Goal: Task Accomplishment & Management: Complete application form

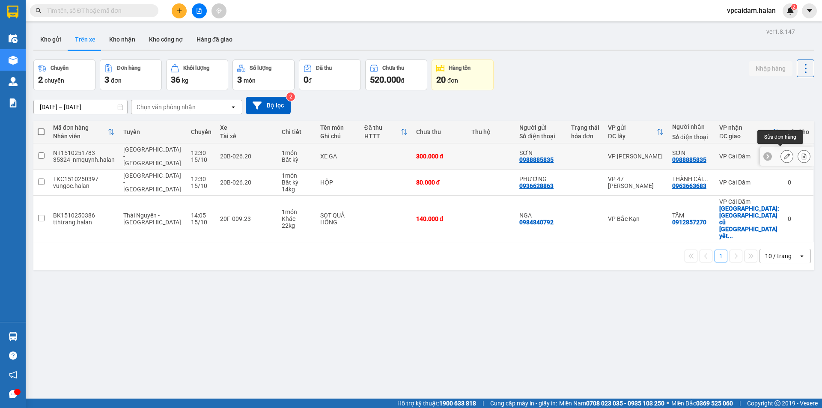
click at [397, 152] on button at bounding box center [787, 156] width 12 height 15
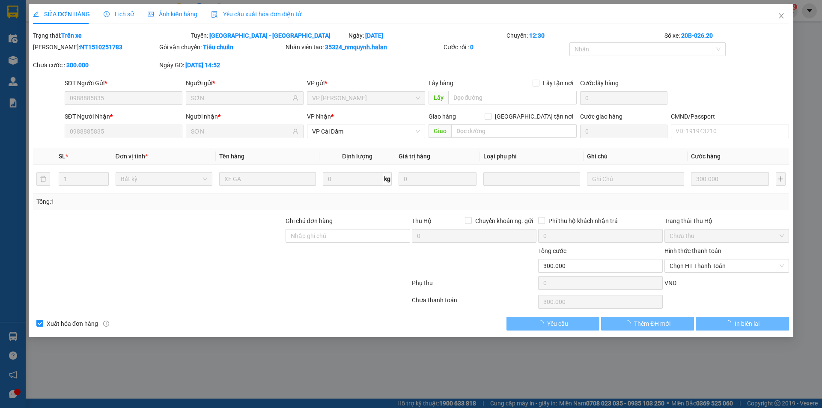
type input "0988885835"
type input "SƠN"
type input "0988885835"
type input "SƠN"
type input "0"
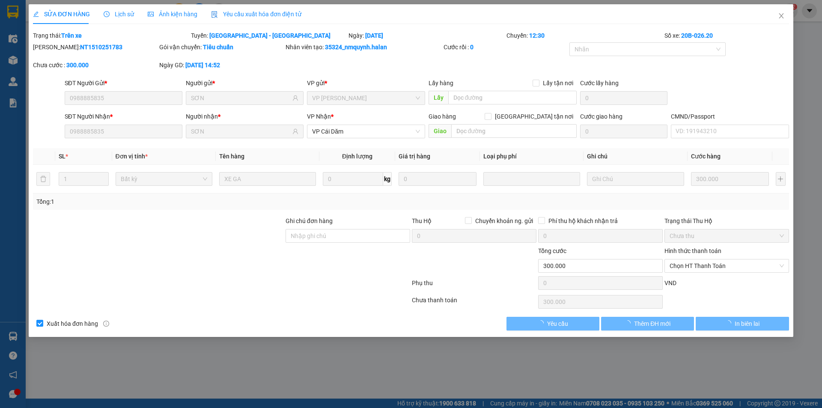
type input "300.000"
click at [397, 14] on icon "close" at bounding box center [781, 15] width 7 height 7
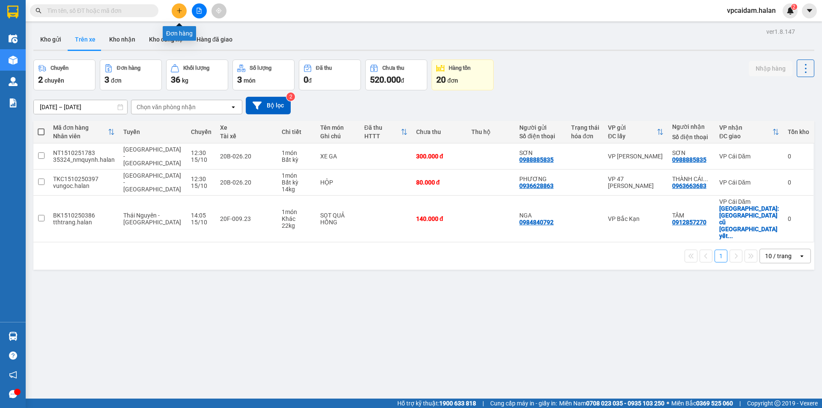
click at [180, 17] on button at bounding box center [179, 10] width 15 height 15
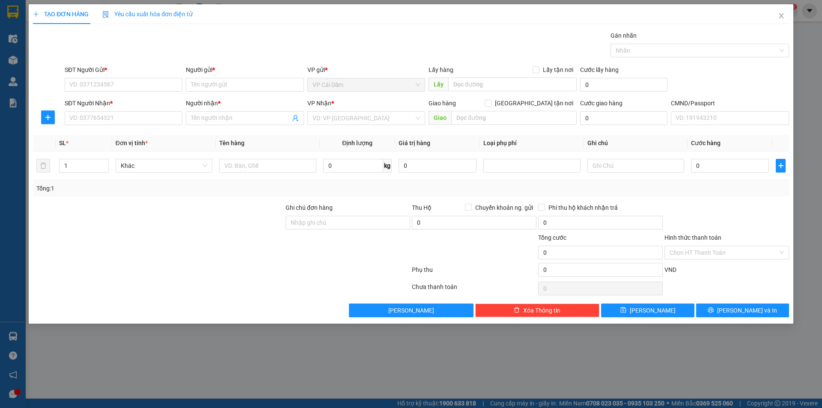
click at [232, 229] on div at bounding box center [158, 218] width 253 height 30
click at [103, 88] on input "SĐT Người Gửi *" at bounding box center [124, 85] width 118 height 14
click at [43, 116] on span "plus" at bounding box center [48, 117] width 13 height 7
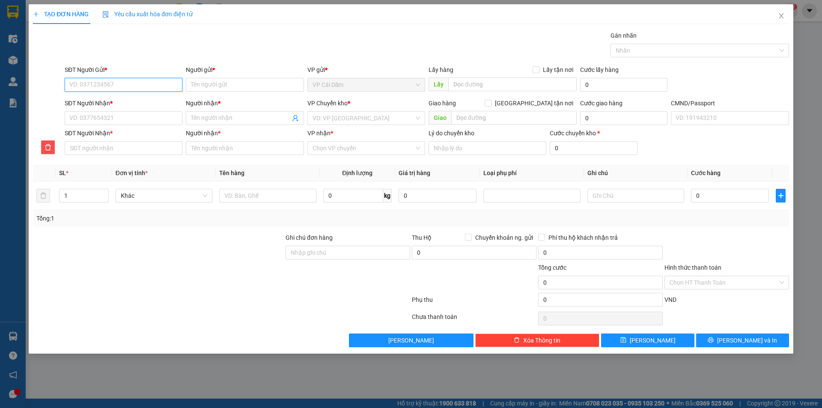
click at [98, 84] on input "SĐT Người Gửi *" at bounding box center [124, 85] width 118 height 14
type input "0936589626"
click at [204, 85] on input "Người gửi *" at bounding box center [245, 85] width 118 height 14
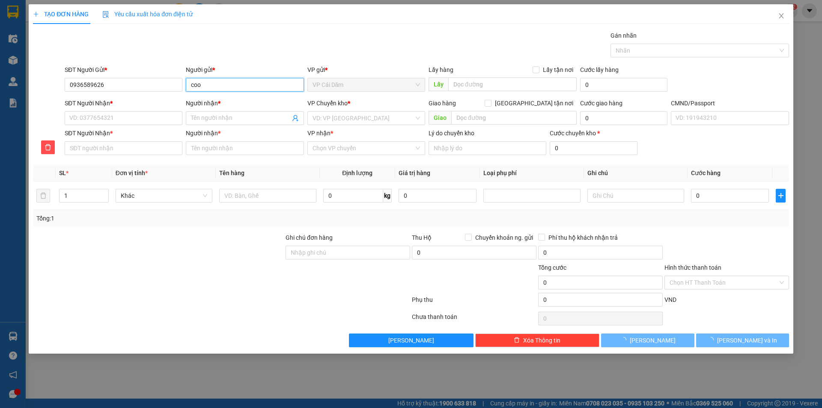
type input "coo"
drag, startPoint x: 198, startPoint y: 87, endPoint x: 187, endPoint y: 86, distance: 10.8
click at [187, 86] on input "coo" at bounding box center [245, 85] width 118 height 14
type input "cô thủy"
click at [140, 115] on input "SĐT Người Nhận *" at bounding box center [124, 118] width 118 height 14
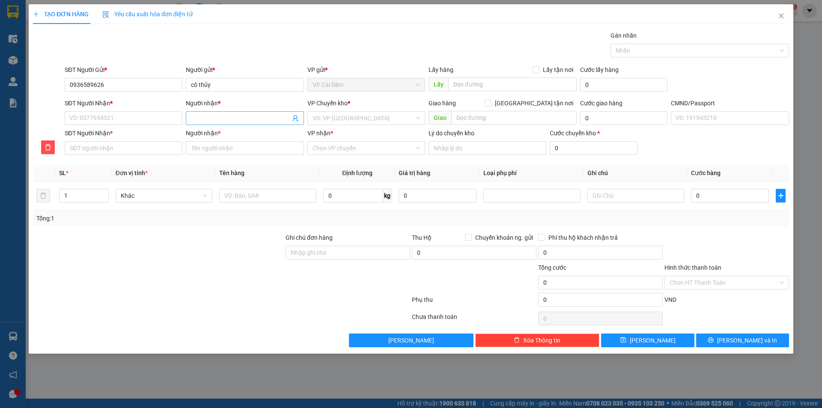
click at [255, 122] on input "Người nhận *" at bounding box center [240, 117] width 99 height 9
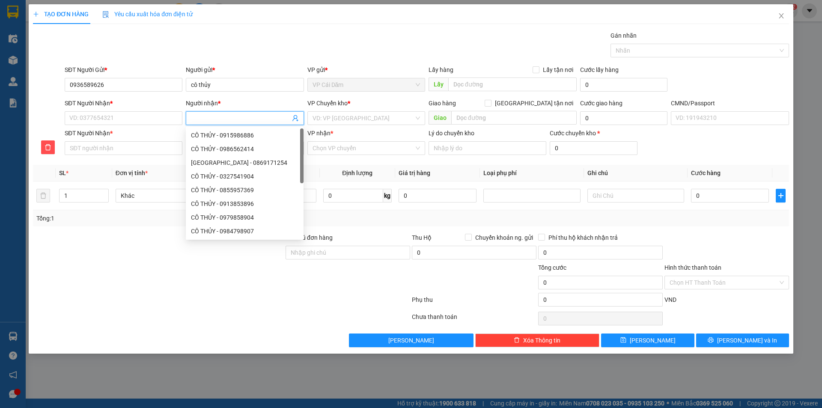
type input "h"
type input "ha"
type input "hai"
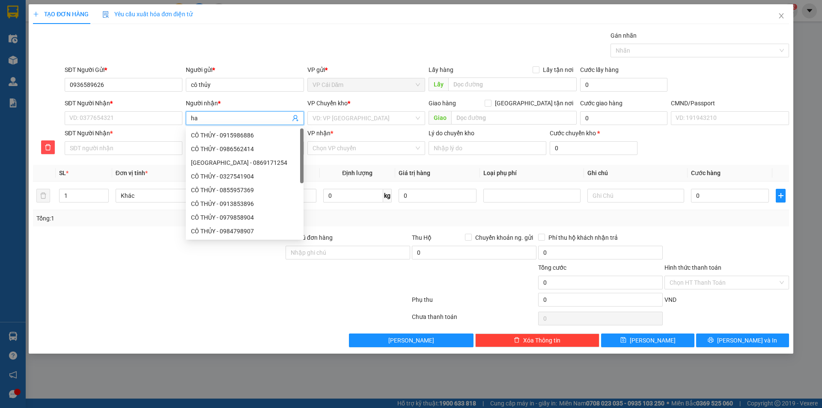
type input "hai"
type input "hải"
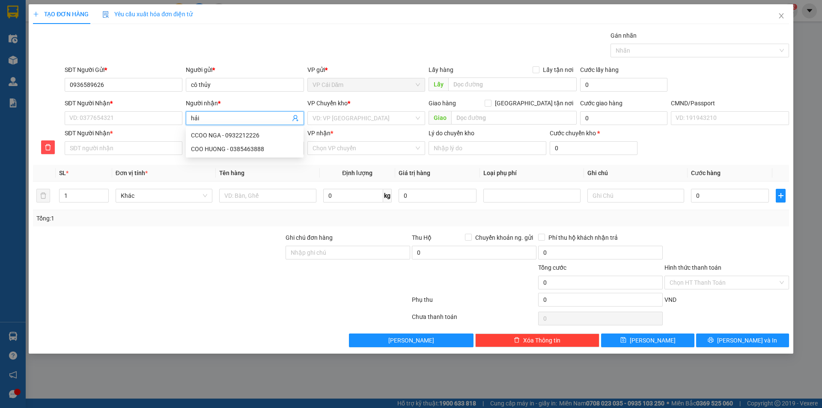
type input "hải"
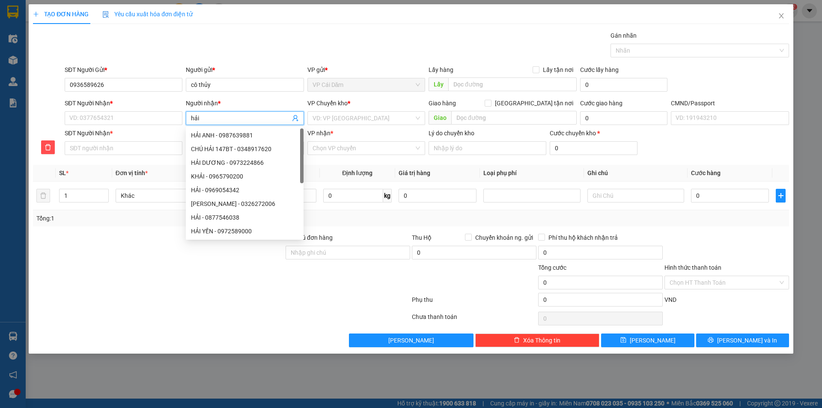
type input "hải v"
type input "hải vy"
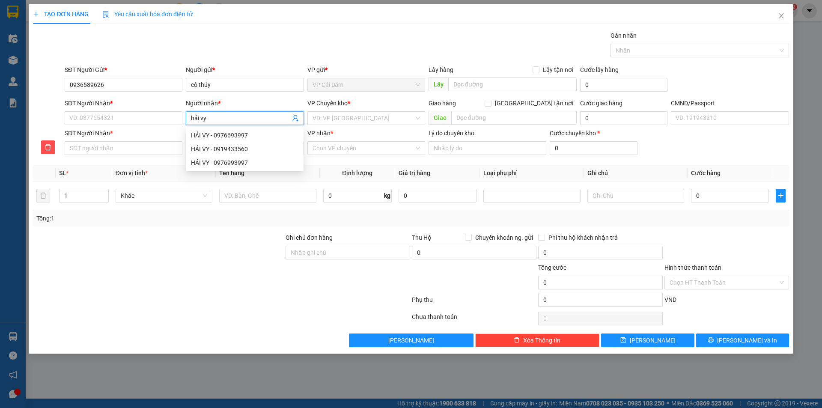
type input "hải vy"
click at [74, 111] on div "SĐT Người Nhận *" at bounding box center [124, 104] width 118 height 13
click at [76, 115] on input "SĐT Người Nhận *" at bounding box center [124, 118] width 118 height 14
type input "0"
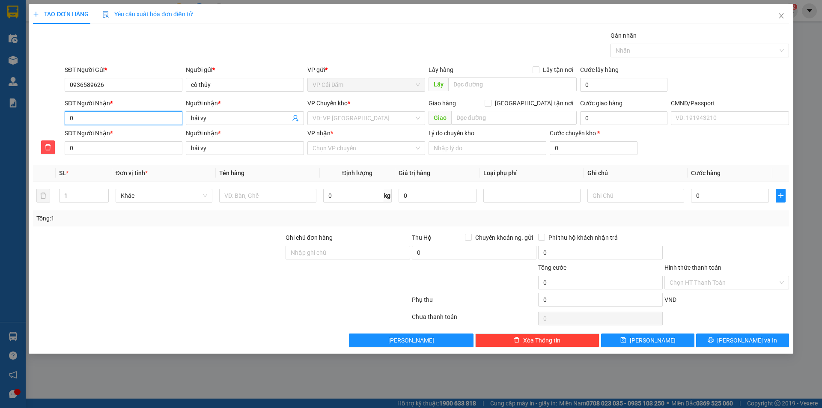
type input "08"
type input "088"
type input "0888"
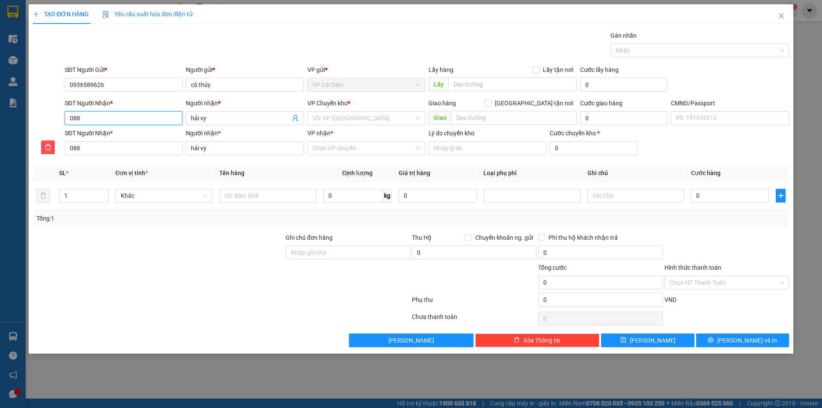
type input "0888"
type input "08881"
type input "088812"
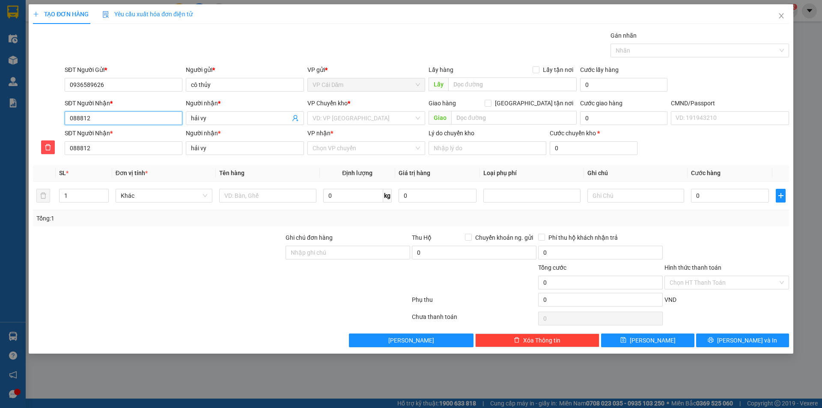
type input "0888129"
type input "08881296"
type input "088812962"
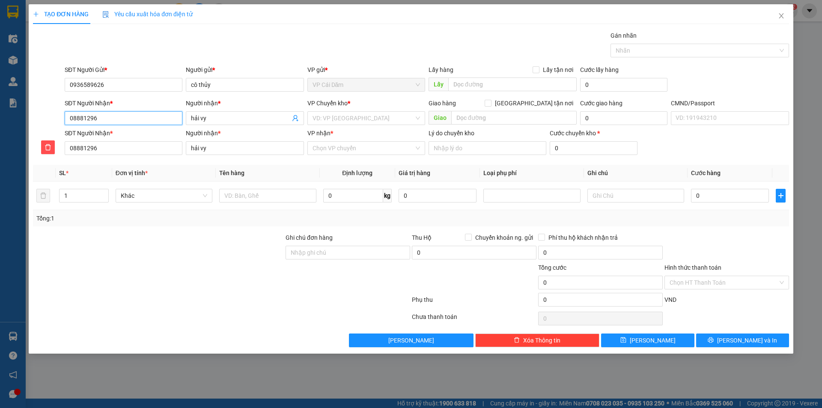
type input "088812962"
type input "0888129626"
click at [340, 117] on input "search" at bounding box center [362, 118] width 101 height 13
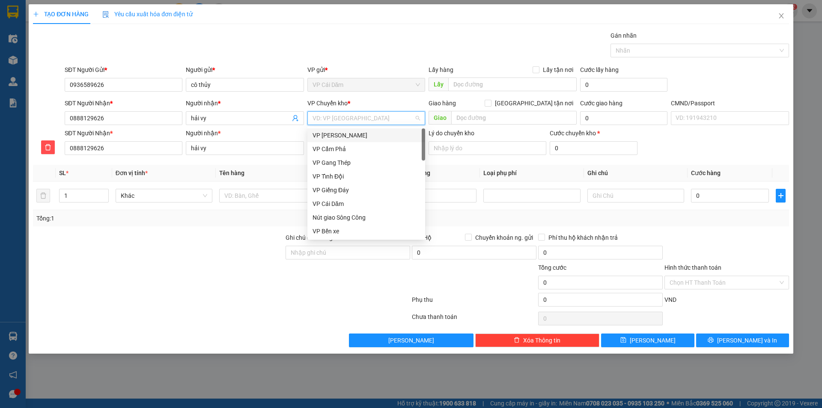
click at [344, 137] on div "VP [PERSON_NAME]" at bounding box center [365, 135] width 107 height 9
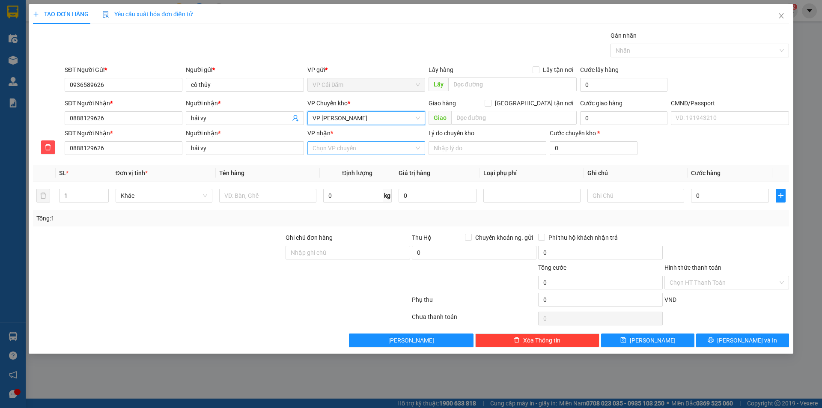
click at [364, 147] on input "VP nhận *" at bounding box center [362, 148] width 101 height 13
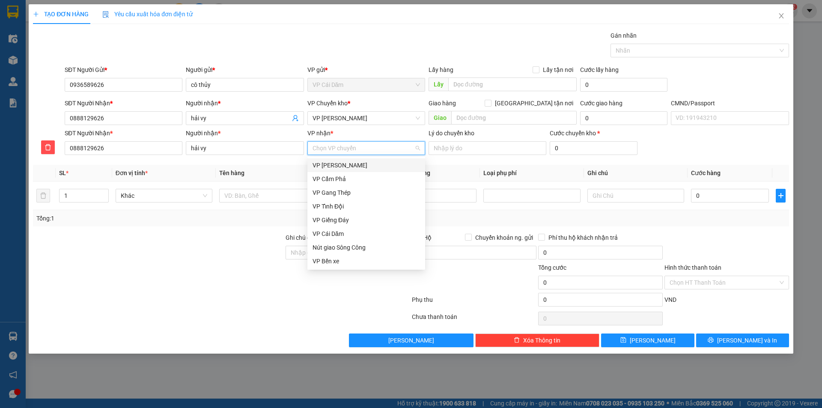
click at [350, 150] on input "VP nhận *" at bounding box center [362, 148] width 101 height 13
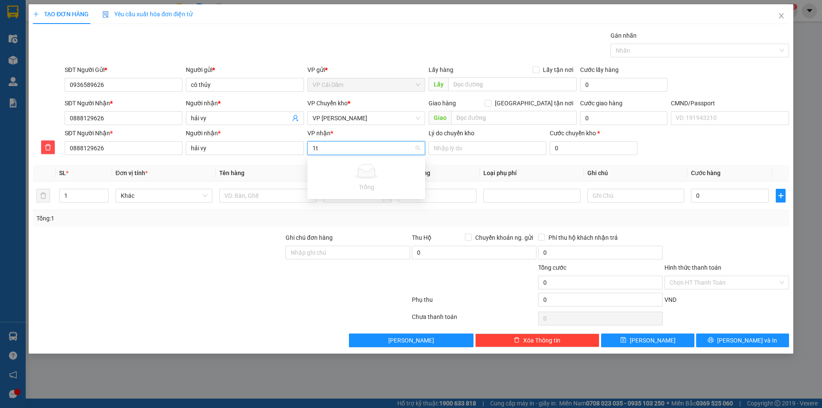
type input "1"
type input "trung"
click at [355, 163] on div "VP Trung Kính" at bounding box center [365, 165] width 107 height 9
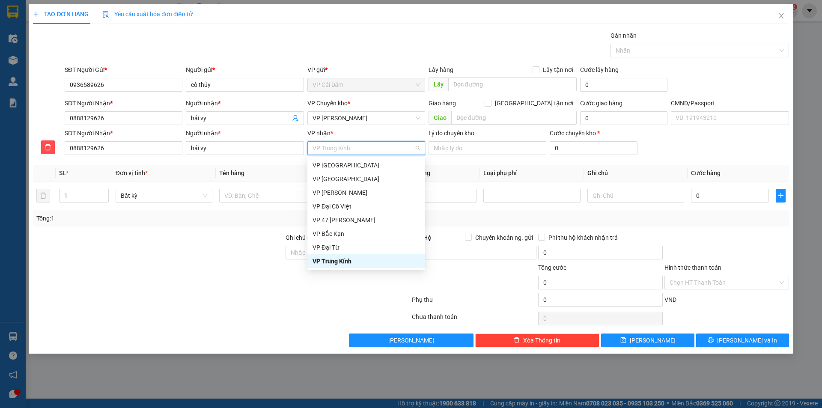
click at [341, 259] on div "VP Trung Kính" at bounding box center [365, 260] width 107 height 9
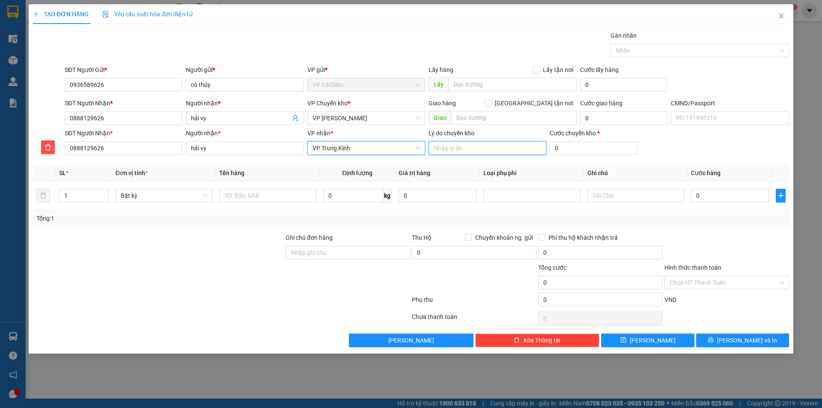
click at [397, 146] on input "Lý do chuyển kho" at bounding box center [487, 148] width 118 height 14
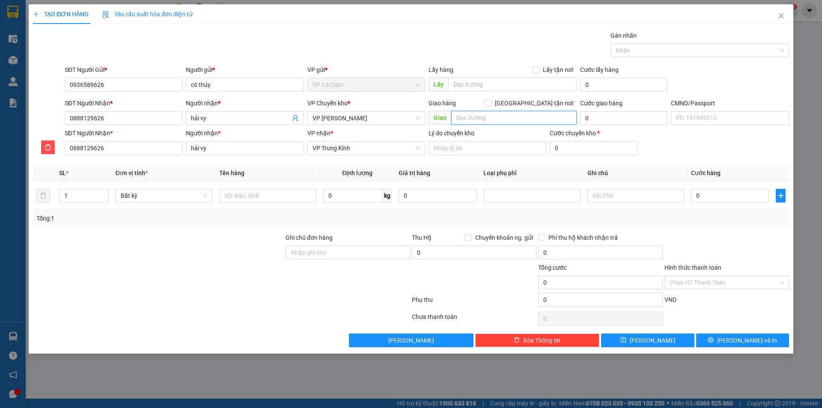
click at [397, 115] on input "text" at bounding box center [513, 118] width 125 height 14
paste input "Láng Thượng, [GEOGRAPHIC_DATA], [GEOGRAPHIC_DATA], [GEOGRAPHIC_DATA]"
click at [397, 118] on input "Láng Thượng, [GEOGRAPHIC_DATA], [GEOGRAPHIC_DATA], [GEOGRAPHIC_DATA]" at bounding box center [513, 118] width 125 height 14
type input "ngõ [GEOGRAPHIC_DATA], [GEOGRAPHIC_DATA], [GEOGRAPHIC_DATA], [GEOGRAPHIC_DATA]"
click at [397, 101] on input "[GEOGRAPHIC_DATA] tận nơi" at bounding box center [488, 103] width 6 height 6
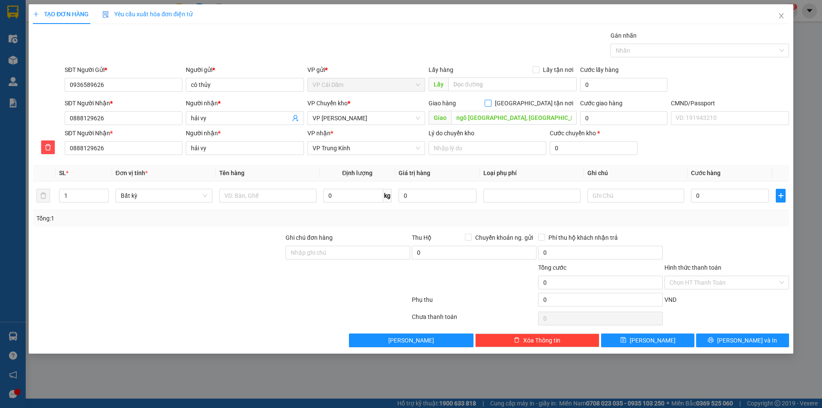
checkbox input "true"
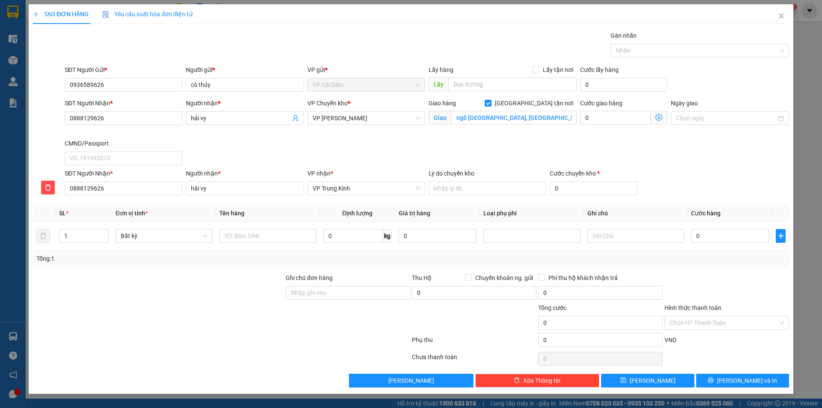
click at [397, 118] on icon "dollar-circle" at bounding box center [658, 117] width 7 height 7
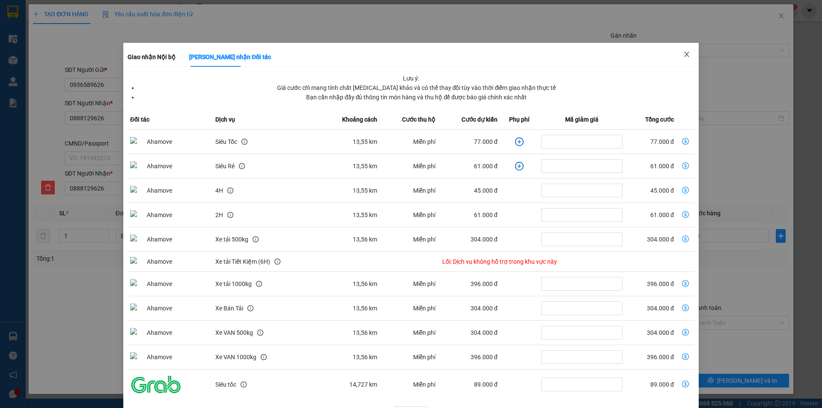
click at [397, 52] on icon "close" at bounding box center [686, 54] width 7 height 7
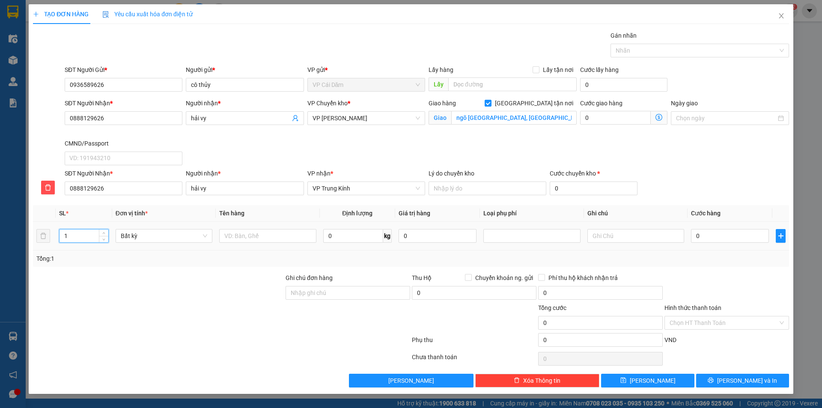
click at [73, 235] on input "1" at bounding box center [83, 235] width 49 height 13
type input "2"
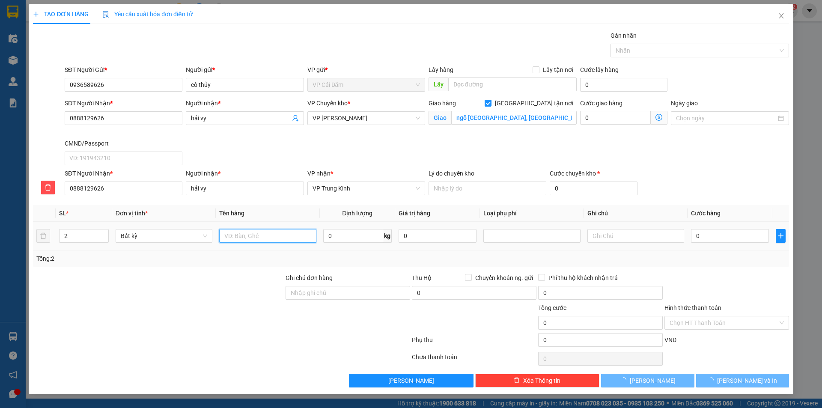
click at [274, 238] on input "text" at bounding box center [267, 236] width 97 height 14
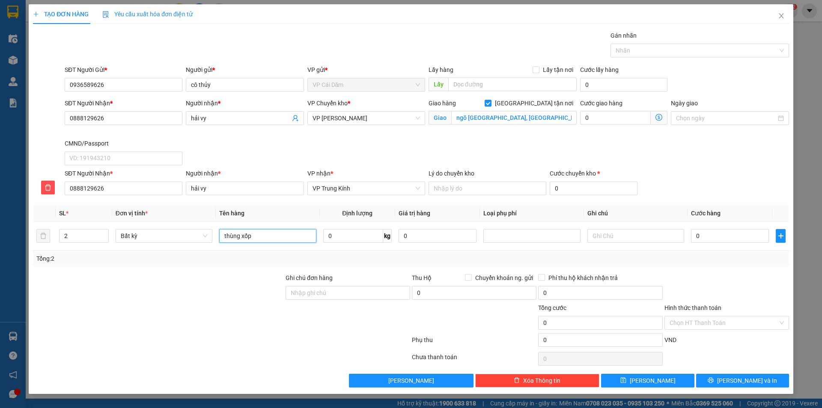
type input "thùng xốp"
click at [397, 118] on input "0" at bounding box center [615, 118] width 71 height 14
click at [397, 142] on div "SĐT Người Nhận * 0888129626 Người nhận * hải vy VP Chuyển kho * VP Cổ Linh Giao…" at bounding box center [427, 133] width 728 height 70
click at [367, 121] on span "VP [PERSON_NAME]" at bounding box center [365, 118] width 107 height 13
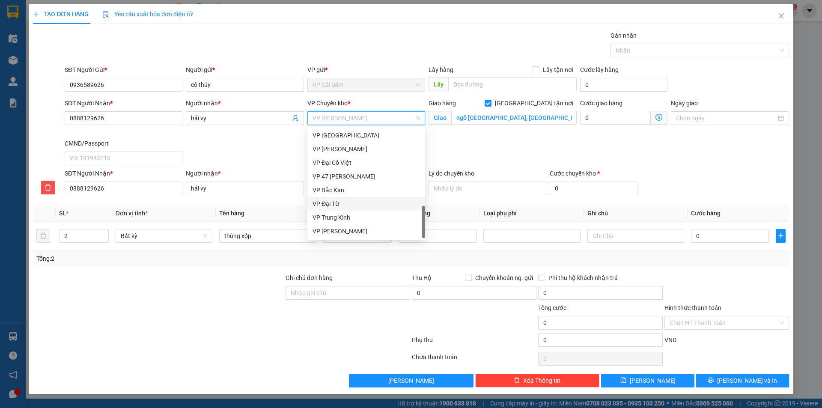
scroll to position [356, 0]
click at [346, 202] on div "VP Trung Kính" at bounding box center [365, 203] width 107 height 9
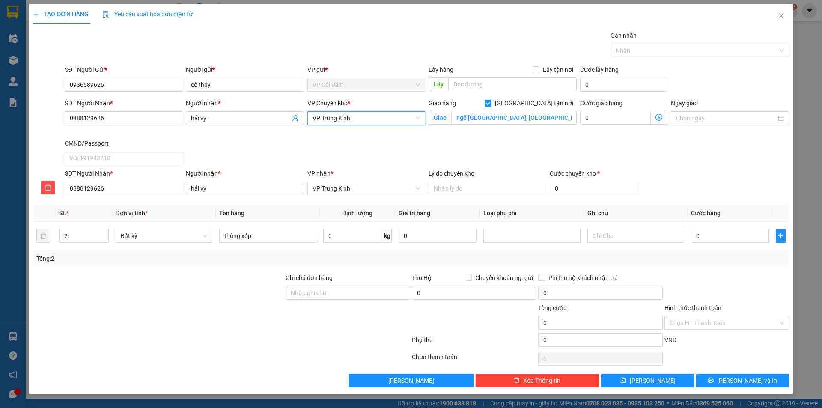
click at [397, 116] on icon "dollar-circle" at bounding box center [658, 117] width 7 height 7
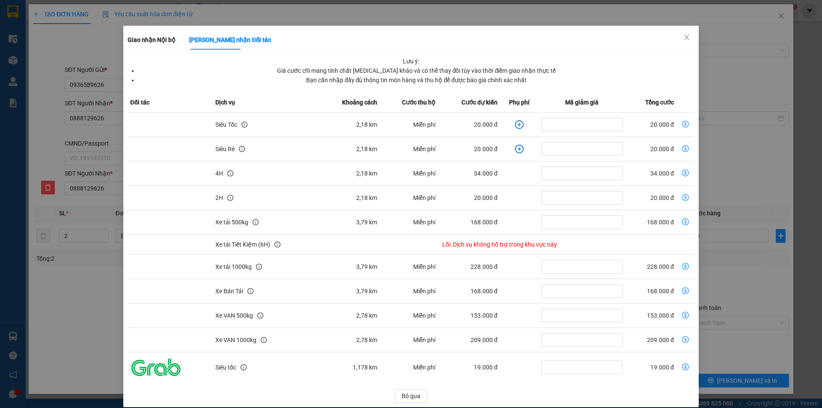
scroll to position [27, 0]
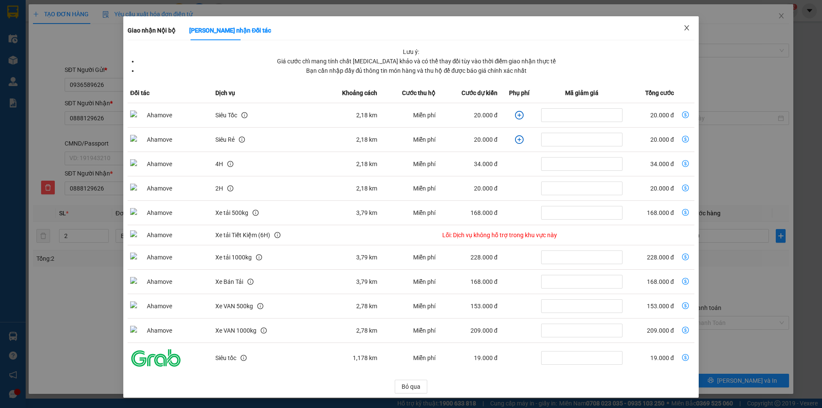
click at [397, 29] on icon "close" at bounding box center [686, 27] width 5 height 5
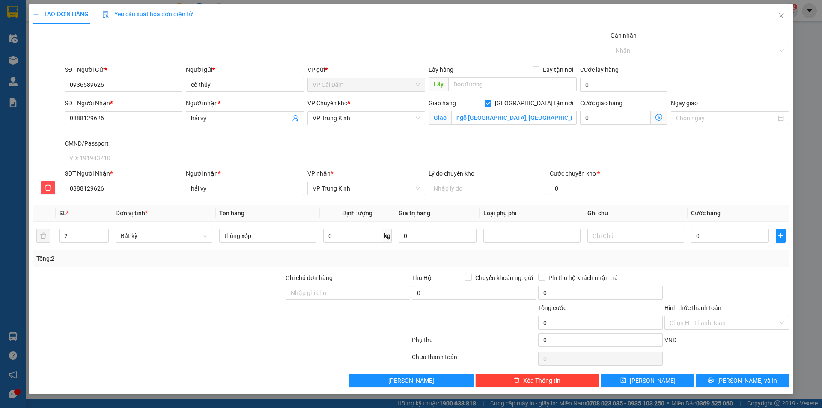
scroll to position [0, 0]
click at [345, 119] on span "VP Trung Kính" at bounding box center [365, 118] width 107 height 13
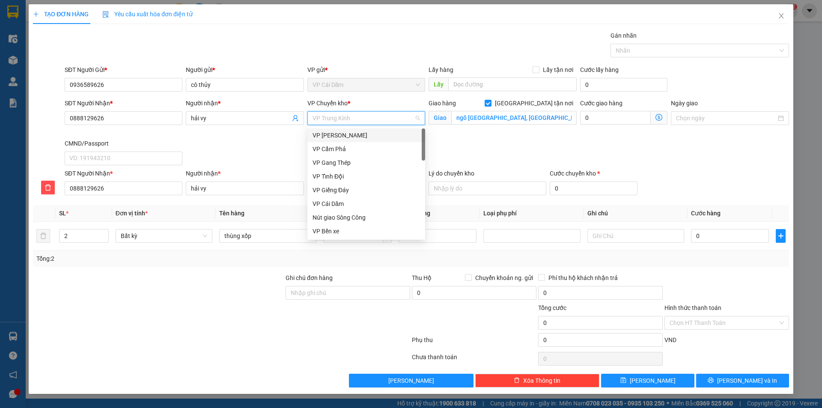
click at [355, 136] on div "VP [PERSON_NAME]" at bounding box center [365, 135] width 107 height 9
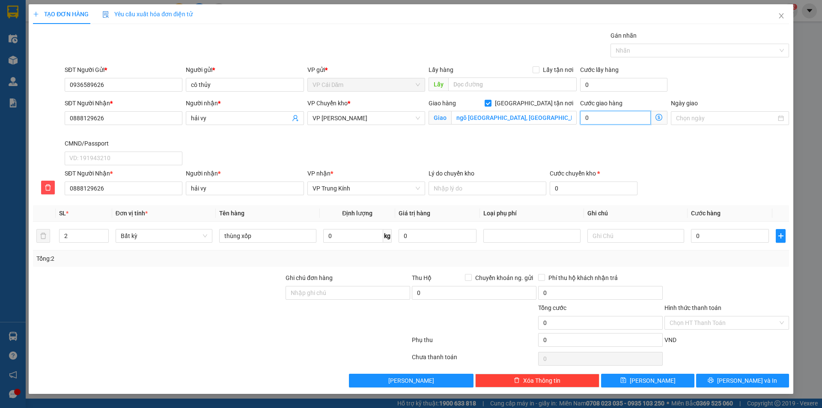
click at [397, 116] on input "0" at bounding box center [615, 118] width 71 height 14
click at [397, 235] on div at bounding box center [531, 236] width 92 height 10
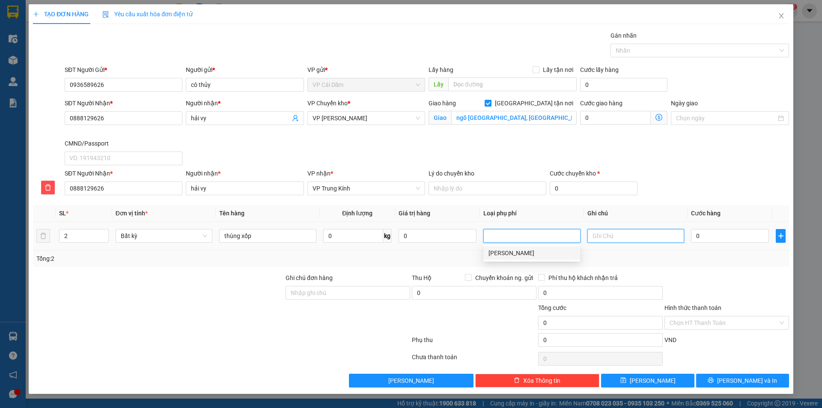
click at [397, 239] on input "text" at bounding box center [635, 236] width 97 height 14
click at [397, 235] on input "text" at bounding box center [635, 236] width 97 height 14
type input "9+6"
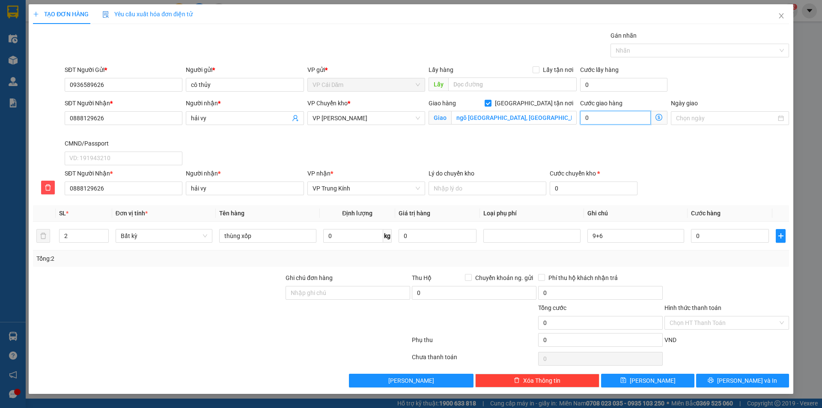
click at [397, 123] on input "0" at bounding box center [615, 118] width 71 height 14
click at [397, 119] on input "0" at bounding box center [615, 118] width 71 height 14
type input "4"
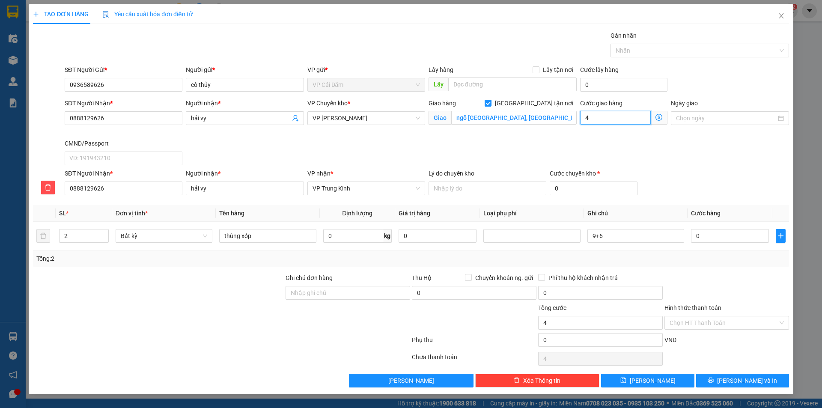
type input "40"
type input "400"
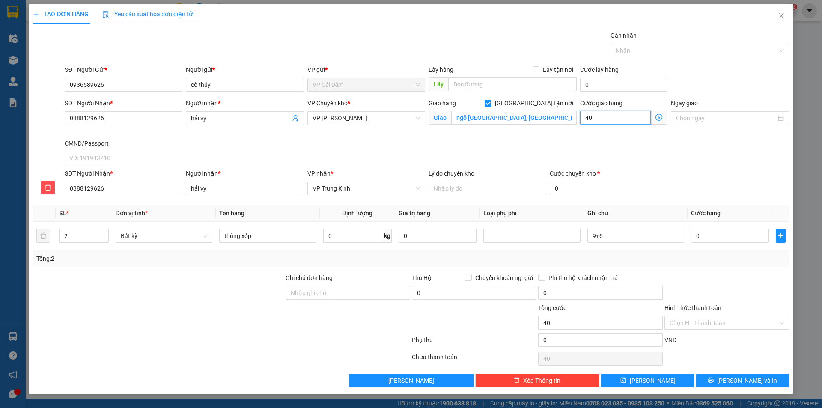
type input "400"
type input "4.000"
type input "40.000"
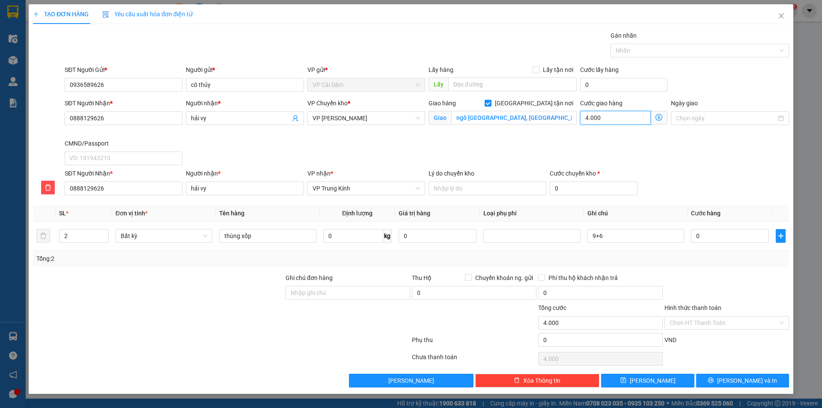
type input "40.000"
click at [397, 238] on input "0" at bounding box center [437, 236] width 78 height 14
drag, startPoint x: 437, startPoint y: 238, endPoint x: 402, endPoint y: 238, distance: 34.3
click at [397, 238] on input "0" at bounding box center [437, 236] width 78 height 14
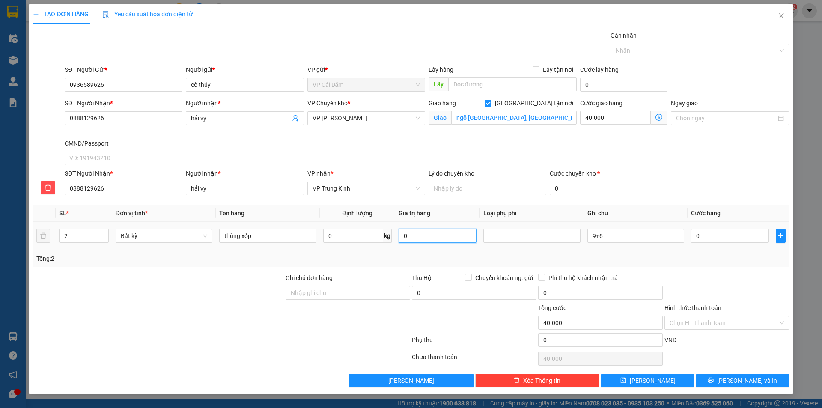
type input "0"
click at [397, 235] on input "0" at bounding box center [730, 236] width 78 height 14
type input "1"
type input "40.001"
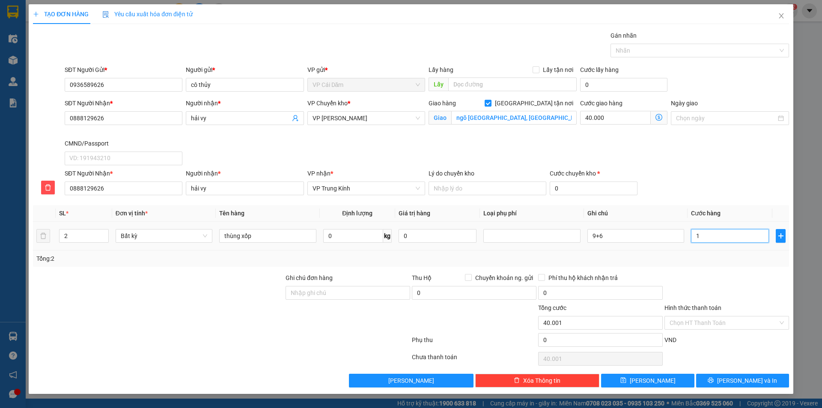
type input "11"
type input "40.011"
type input "110"
type input "40.110"
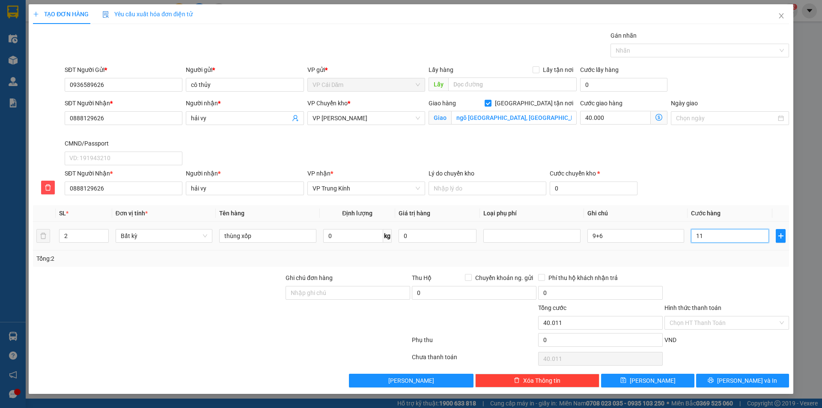
type input "40.110"
type input "1.100"
type input "41.100"
type input "11.000"
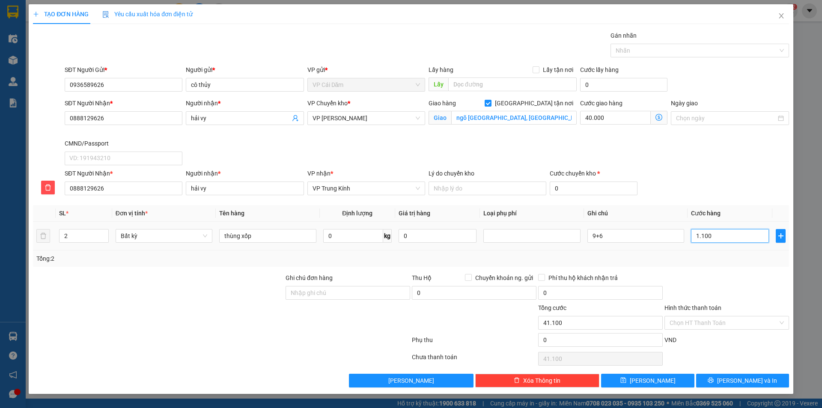
type input "51.000"
type input "110.000"
type input "150.000"
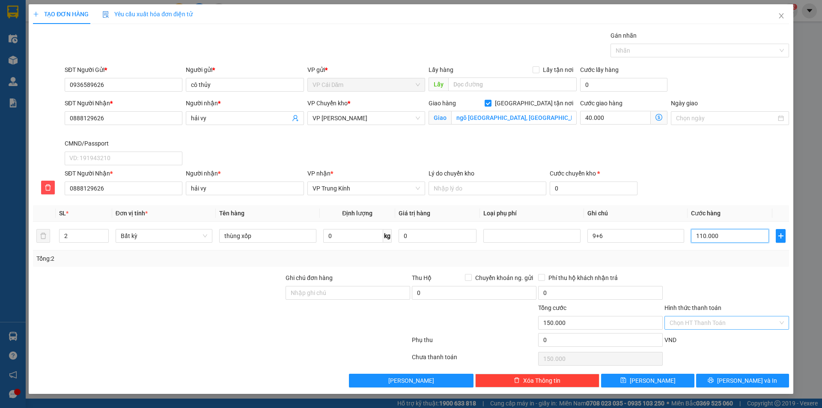
type input "110.000"
click at [397, 276] on input "Hình thức thanh toán" at bounding box center [723, 322] width 108 height 13
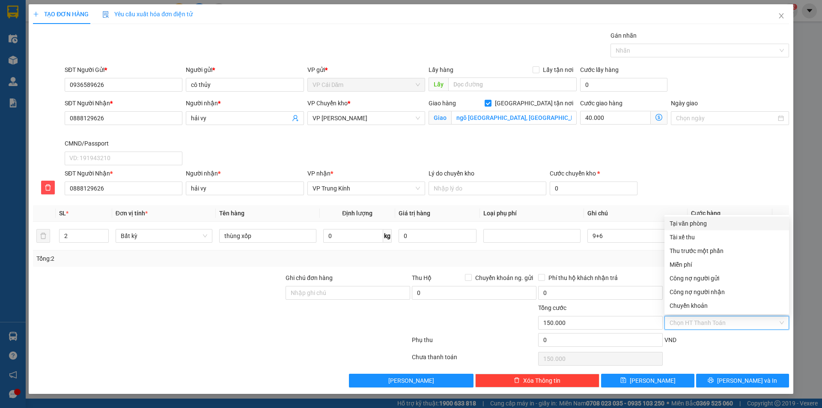
click at [397, 225] on div "Tại văn phòng" at bounding box center [726, 223] width 114 height 9
type input "0"
click at [397, 276] on span "Tại văn phòng" at bounding box center [726, 322] width 114 height 13
click at [397, 223] on div "Tại văn phòng" at bounding box center [726, 223] width 114 height 9
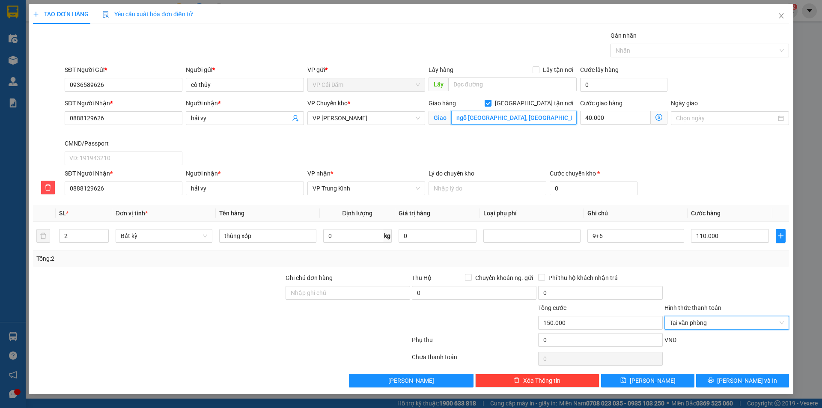
click at [397, 120] on input "ngõ [GEOGRAPHIC_DATA], [GEOGRAPHIC_DATA], [GEOGRAPHIC_DATA], [GEOGRAPHIC_DATA]" at bounding box center [513, 118] width 125 height 14
click at [397, 151] on div "SĐT Người Nhận * 0888129626 Người nhận * hải vy VP Chuyển kho * VP Cổ Linh Giao…" at bounding box center [427, 133] width 728 height 70
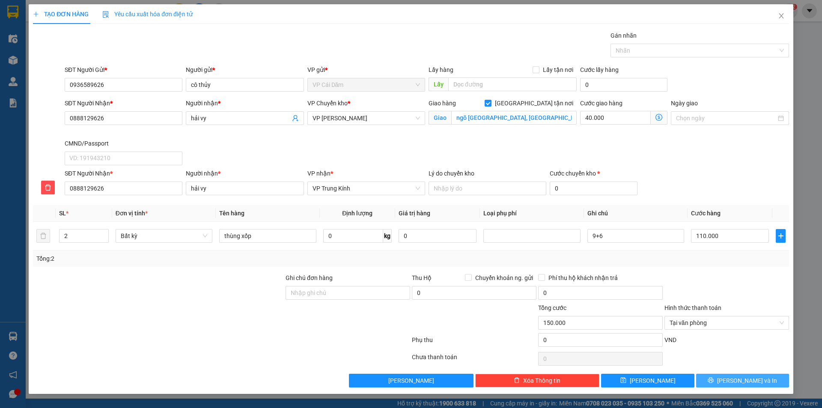
click at [397, 276] on span "[PERSON_NAME] và In" at bounding box center [747, 380] width 60 height 9
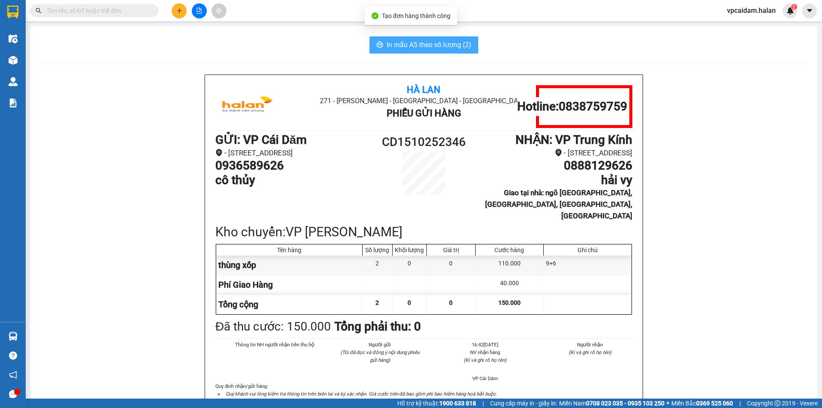
click at [397, 46] on span "In mẫu A5 theo số lượng (2)" at bounding box center [429, 44] width 85 height 11
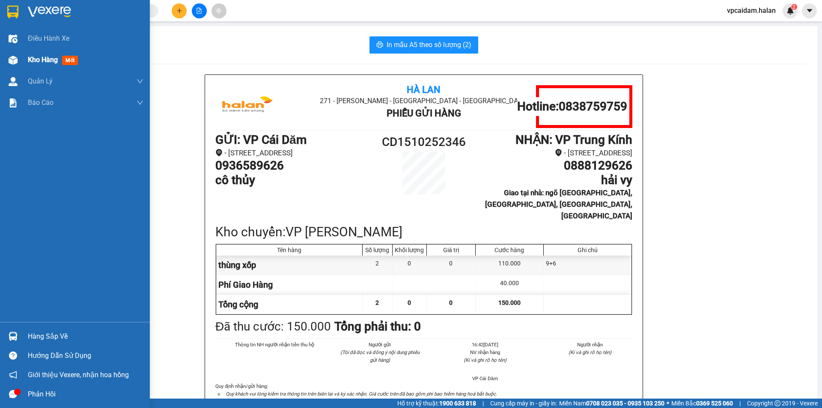
click at [33, 62] on span "Kho hàng" at bounding box center [43, 60] width 30 height 8
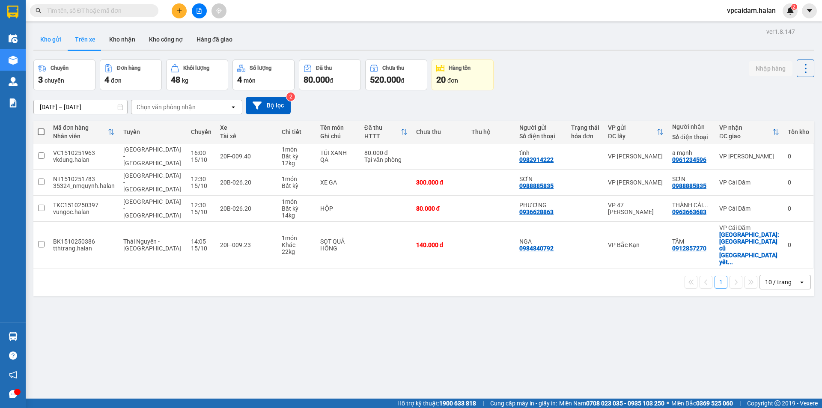
click at [61, 40] on button "Kho gửi" at bounding box center [50, 39] width 35 height 21
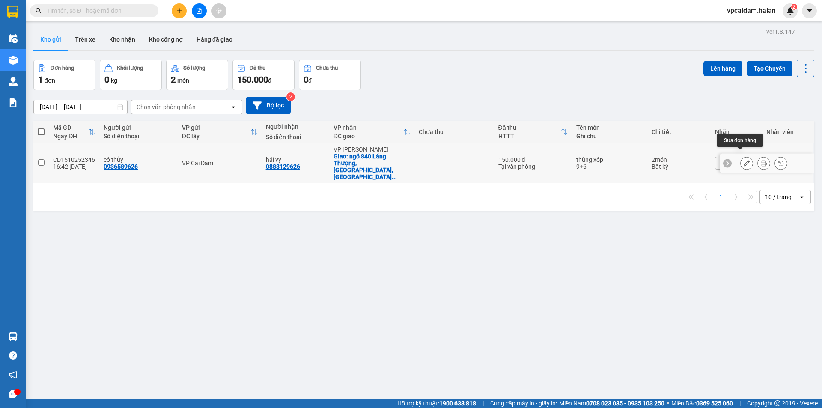
click at [397, 160] on icon at bounding box center [746, 163] width 6 height 6
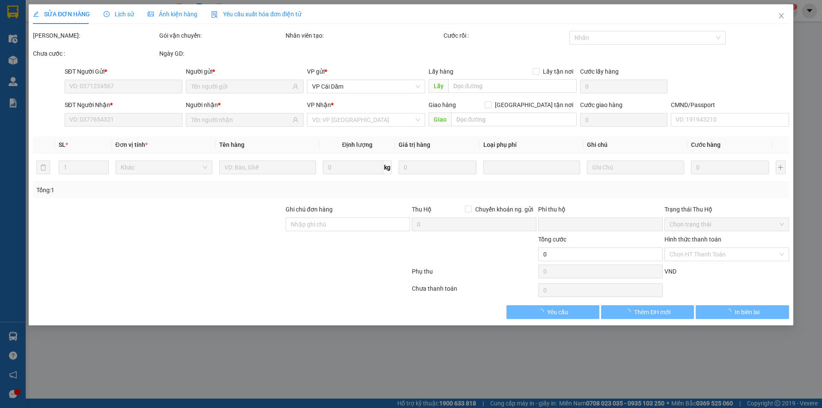
type input "0936589626"
type input "0888129626"
checkbox input "true"
type input "ngõ [GEOGRAPHIC_DATA], [GEOGRAPHIC_DATA], [GEOGRAPHIC_DATA], [GEOGRAPHIC_DATA]"
type input "0"
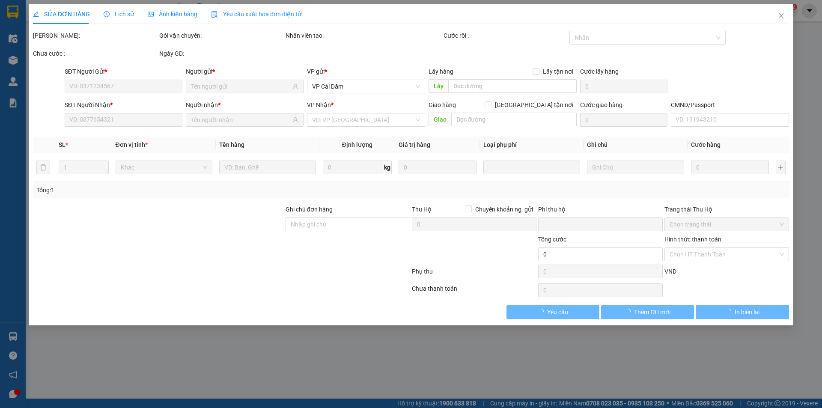
type input "150.000"
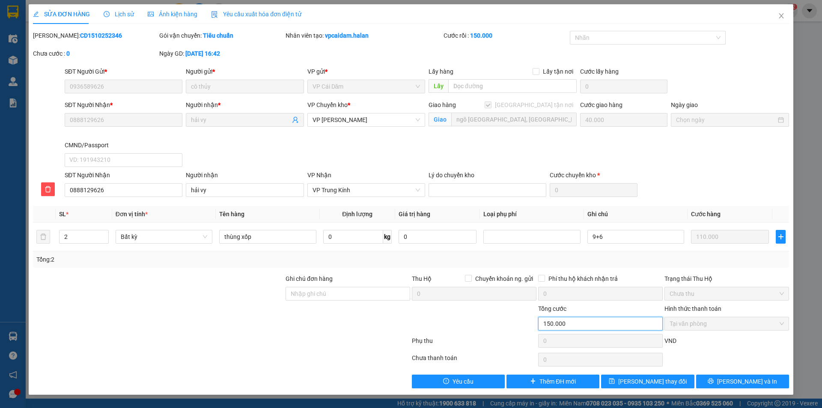
click at [397, 276] on input "150.000" at bounding box center [600, 324] width 125 height 14
click at [193, 276] on div at bounding box center [158, 289] width 253 height 30
click at [397, 17] on icon "close" at bounding box center [781, 15] width 5 height 5
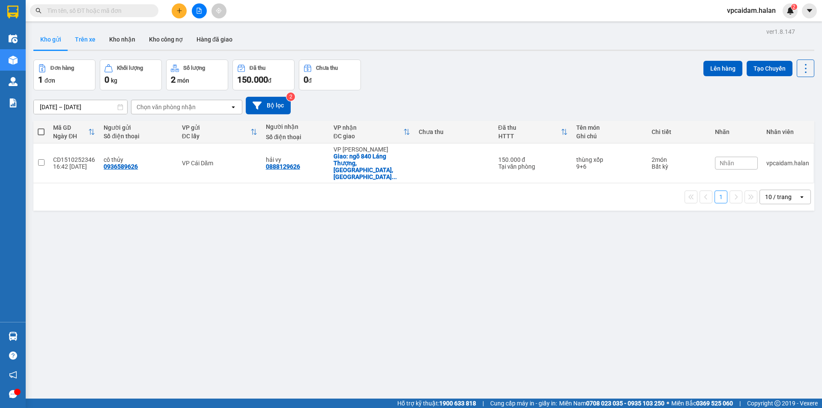
click at [97, 43] on button "Trên xe" at bounding box center [85, 39] width 34 height 21
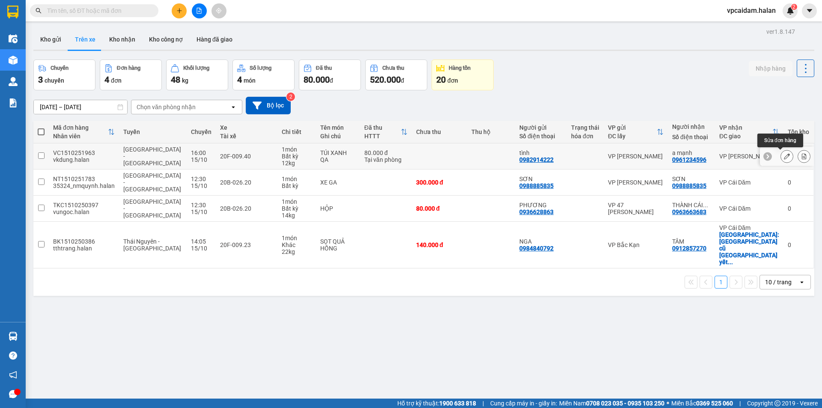
click at [397, 158] on icon at bounding box center [787, 156] width 6 height 6
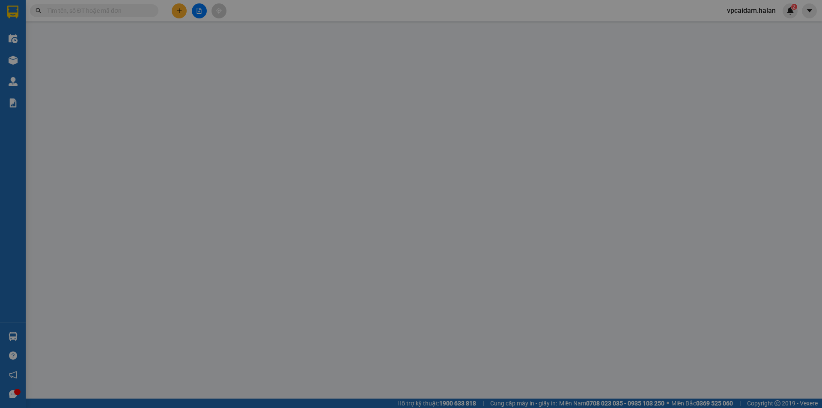
type input "0982914222"
type input "tình"
type input "0961234596"
type input "a mạnh"
type input "0"
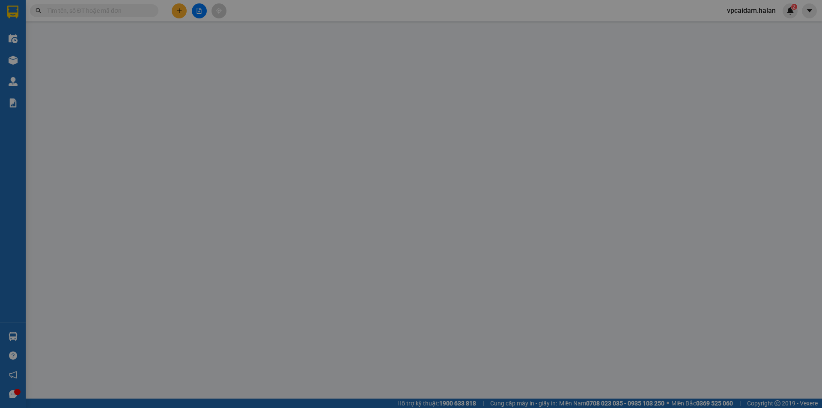
type input "80.000"
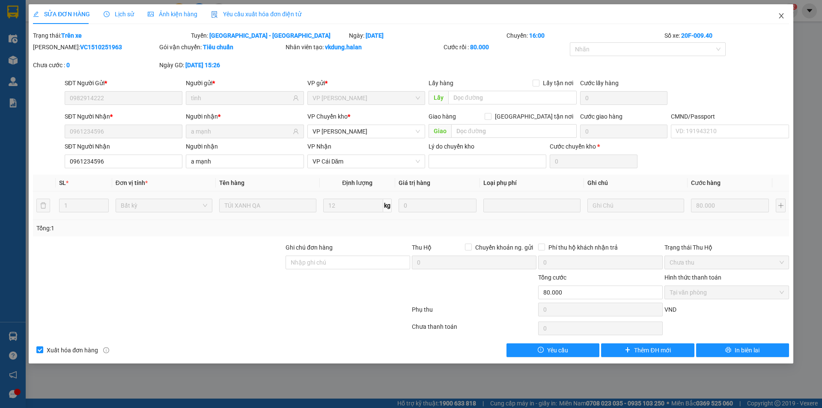
click at [397, 17] on span "Close" at bounding box center [781, 16] width 24 height 24
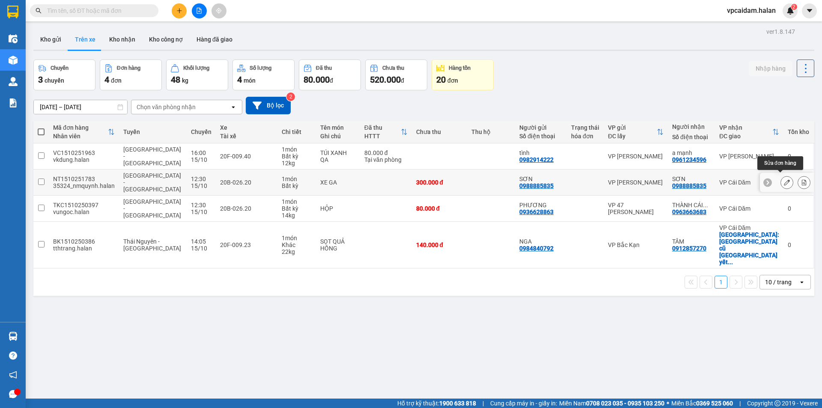
click at [397, 181] on icon at bounding box center [787, 182] width 6 height 6
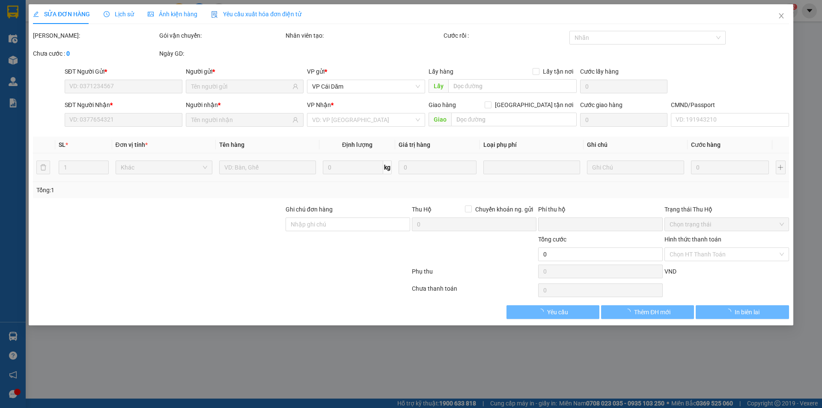
type input "0988885835"
type input "SƠN"
type input "0988885835"
type input "SƠN"
type input "0"
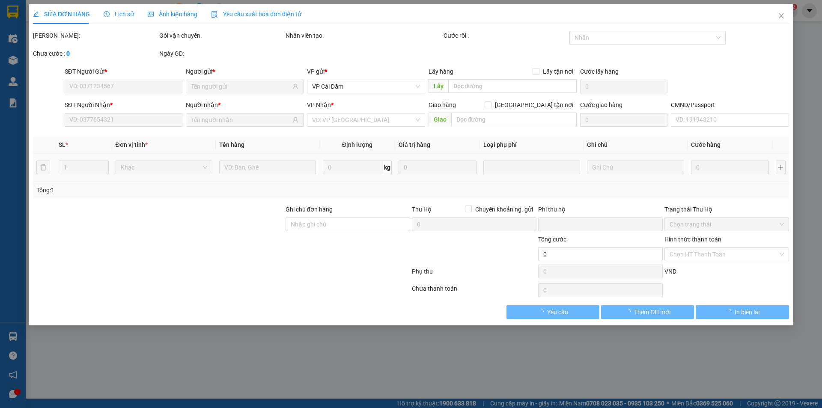
type input "300.000"
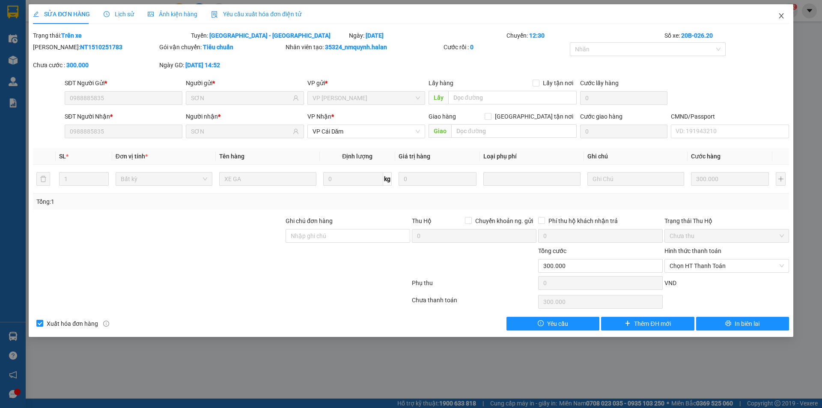
click at [397, 15] on icon "close" at bounding box center [781, 15] width 7 height 7
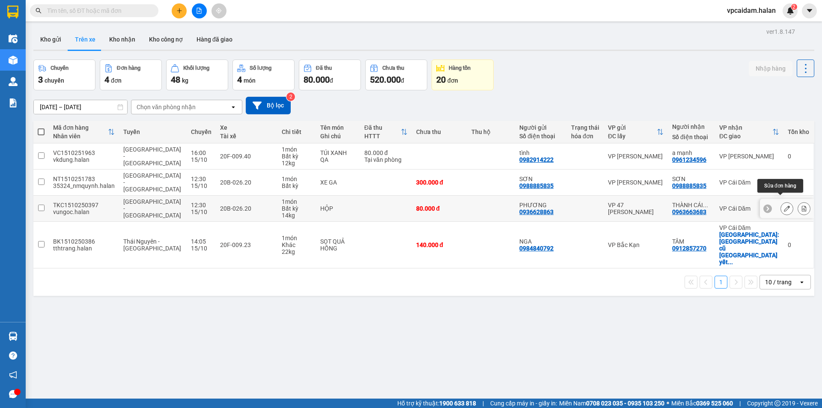
click at [397, 205] on icon at bounding box center [787, 208] width 6 height 6
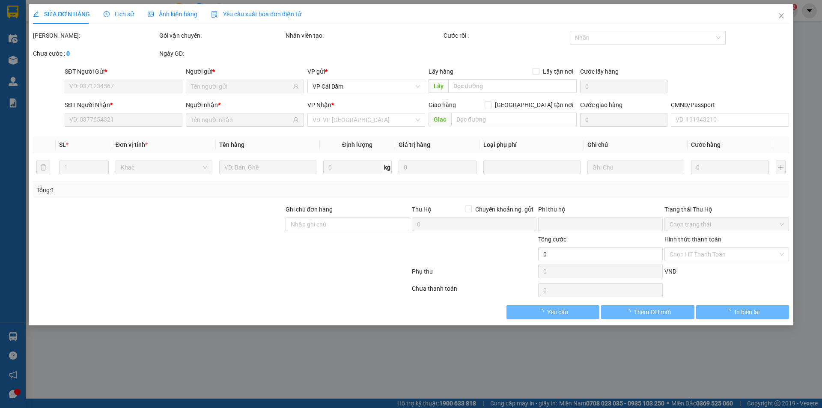
type input "0936628863"
type input "PHƯƠNG"
type input "0963663683"
type input "THÀNH CÁI DĂM"
type input "0"
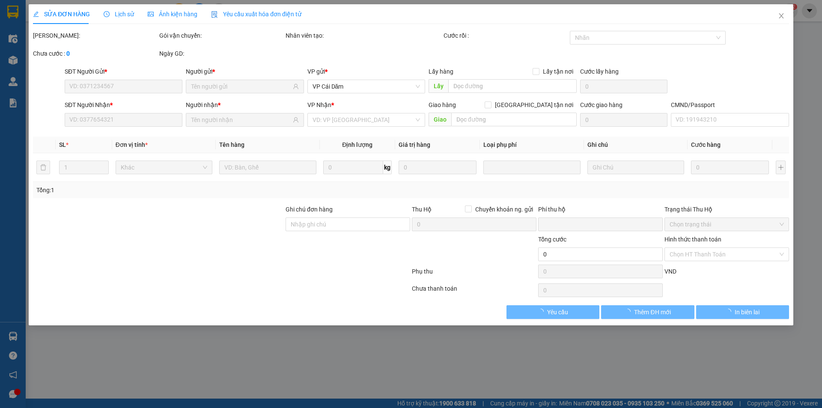
type input "80.000"
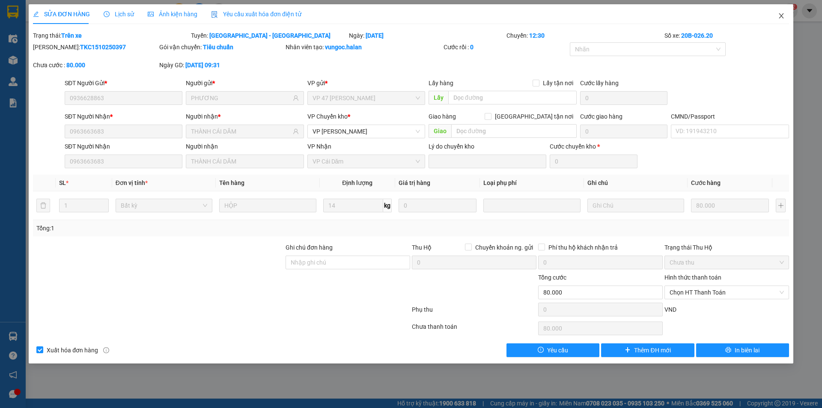
click at [397, 13] on icon "close" at bounding box center [781, 15] width 7 height 7
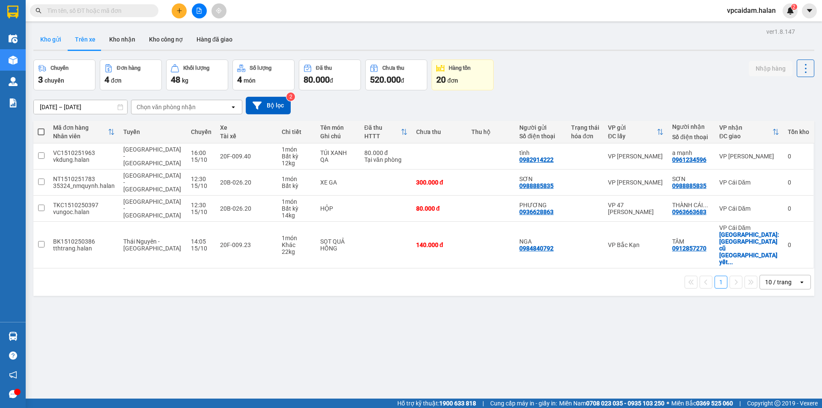
click at [59, 40] on button "Kho gửi" at bounding box center [50, 39] width 35 height 21
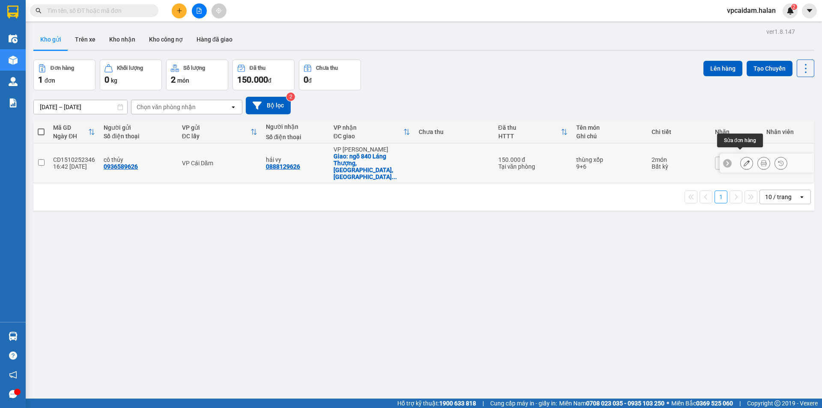
click at [397, 160] on icon at bounding box center [746, 163] width 6 height 6
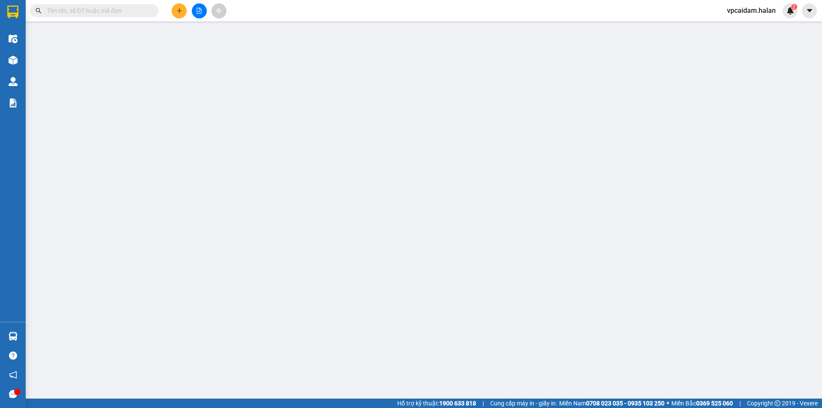
type input "0936589626"
type input "0888129626"
checkbox input "true"
type input "ngõ [GEOGRAPHIC_DATA], [GEOGRAPHIC_DATA], [GEOGRAPHIC_DATA], [GEOGRAPHIC_DATA]"
type input "0"
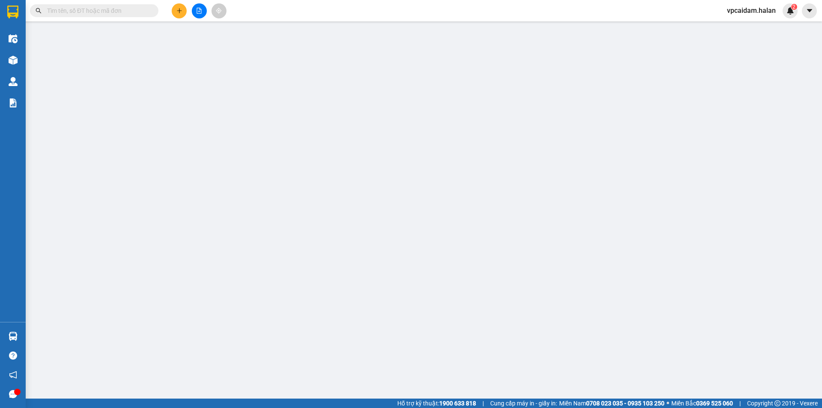
type input "150.000"
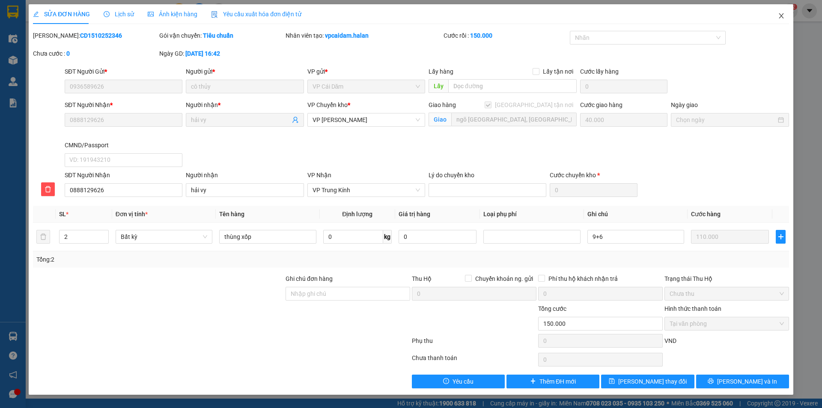
click at [397, 15] on icon "close" at bounding box center [781, 15] width 5 height 5
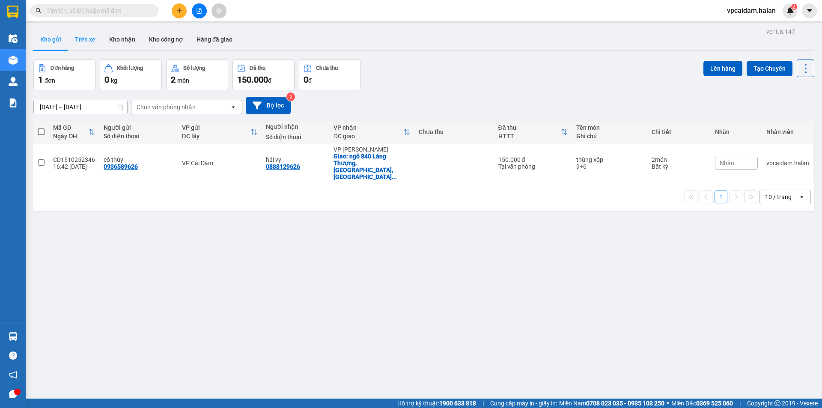
click at [95, 37] on button "Trên xe" at bounding box center [85, 39] width 34 height 21
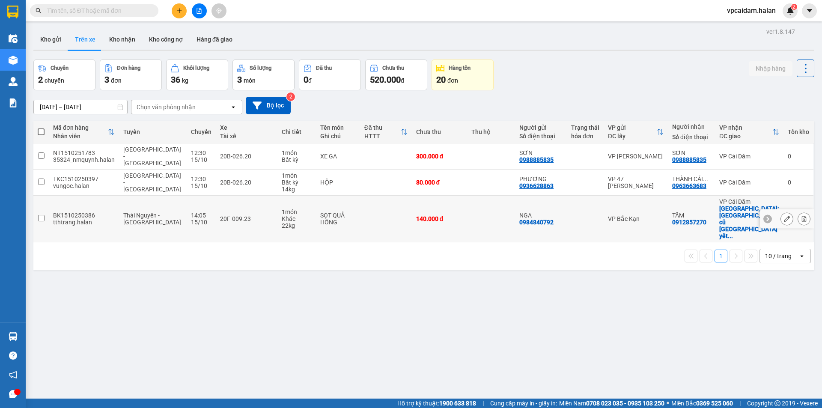
click at [43, 215] on input "checkbox" at bounding box center [41, 218] width 6 height 6
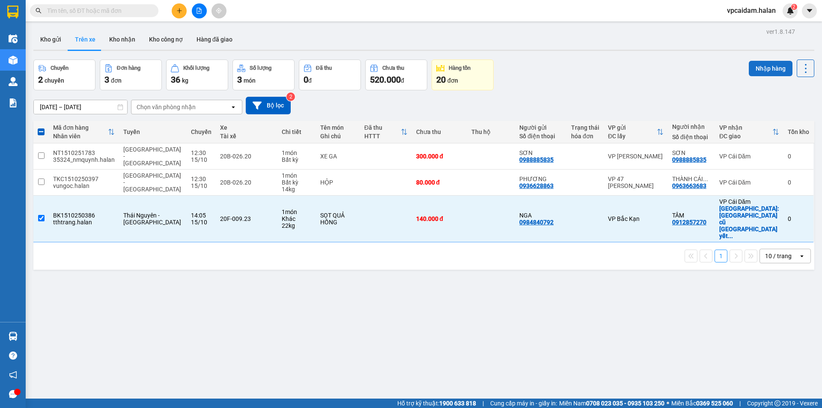
click at [397, 69] on button "Nhập hàng" at bounding box center [771, 68] width 44 height 15
checkbox input "false"
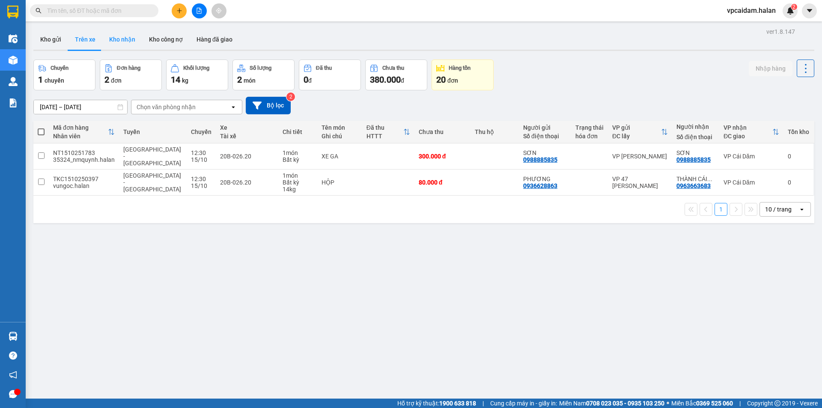
click at [127, 37] on button "Kho nhận" at bounding box center [122, 39] width 40 height 21
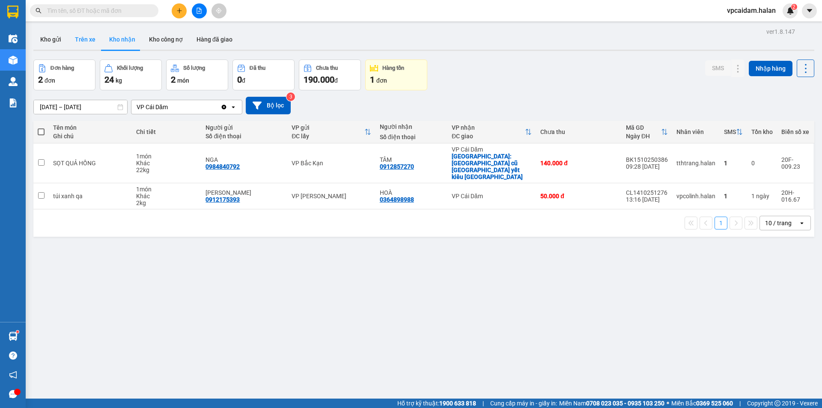
click at [91, 39] on button "Trên xe" at bounding box center [85, 39] width 34 height 21
type input "[DATE] – [DATE]"
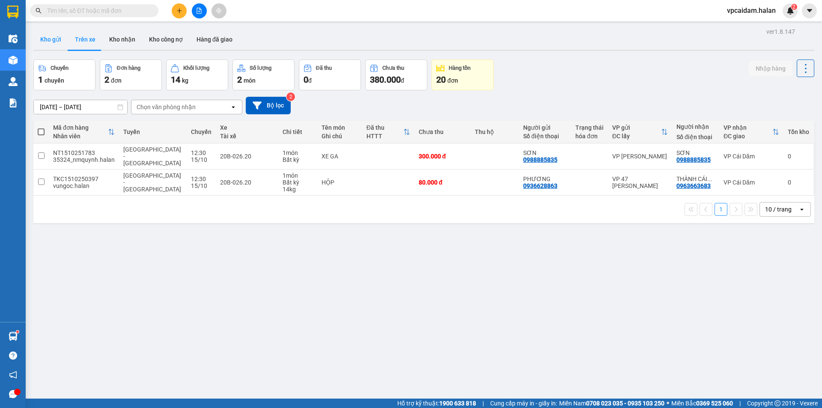
click at [52, 38] on button "Kho gửi" at bounding box center [50, 39] width 35 height 21
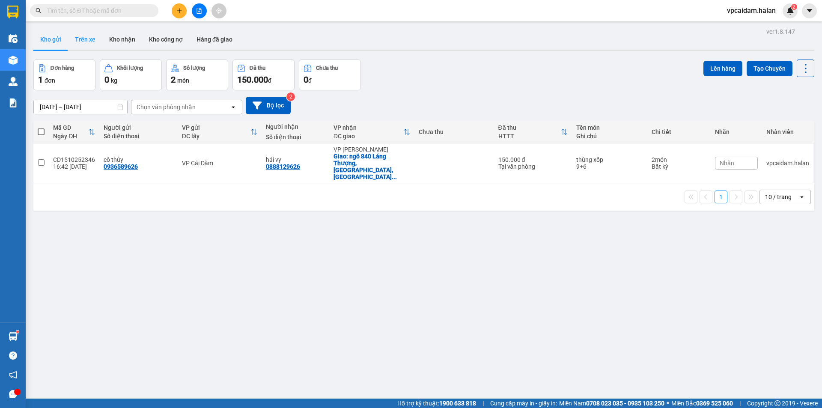
click at [94, 37] on button "Trên xe" at bounding box center [85, 39] width 34 height 21
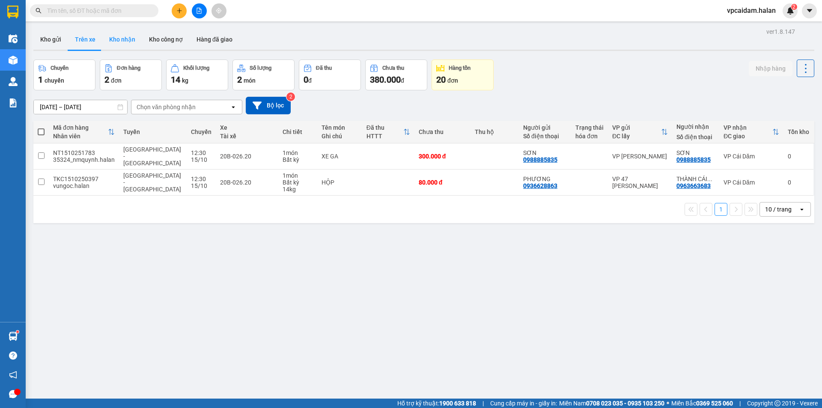
click at [121, 44] on button "Kho nhận" at bounding box center [122, 39] width 40 height 21
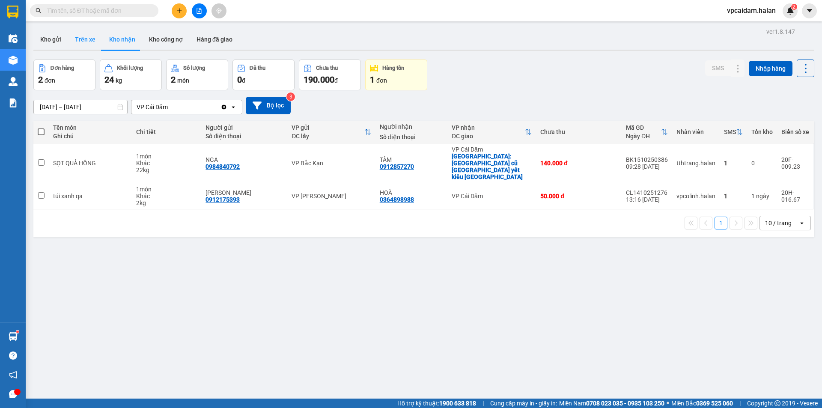
click at [94, 42] on button "Trên xe" at bounding box center [85, 39] width 34 height 21
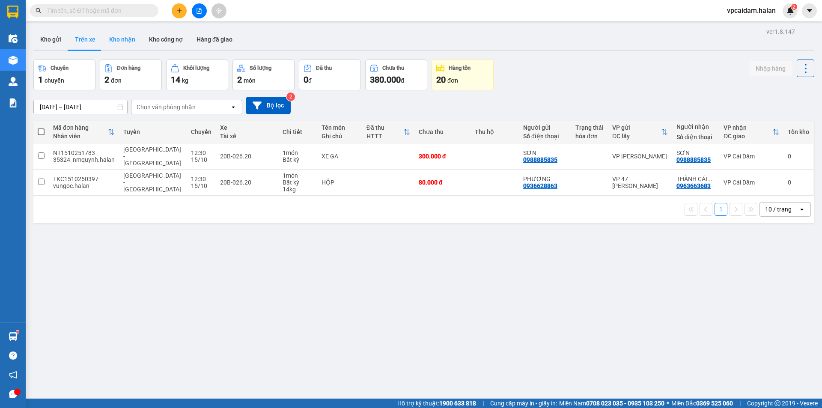
click at [114, 46] on button "Kho nhận" at bounding box center [122, 39] width 40 height 21
type input "[DATE] – [DATE]"
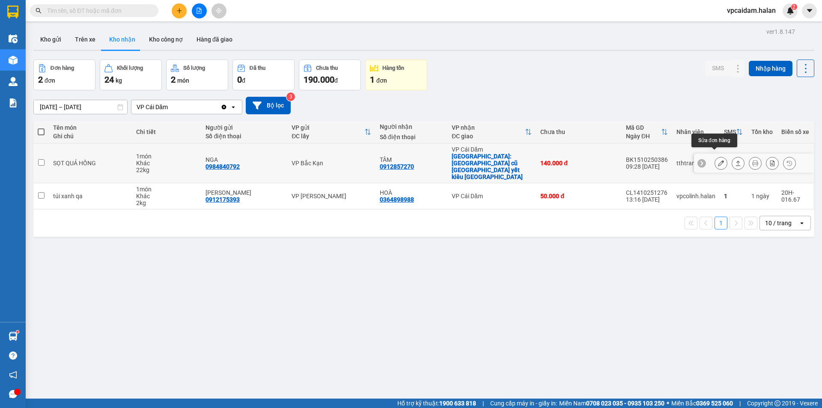
click at [397, 160] on icon at bounding box center [721, 163] width 6 height 6
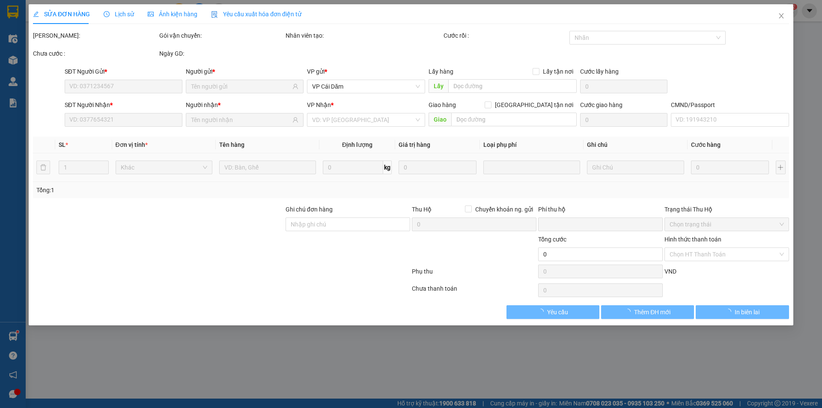
type input "0984840792"
type input "NGA"
type input "0912857270"
type input "TÂM"
checkbox input "true"
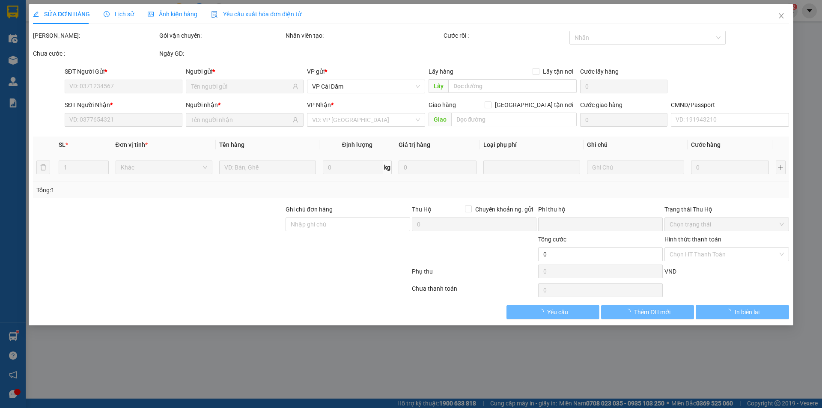
type input "[GEOGRAPHIC_DATA] cũ [GEOGRAPHIC_DATA] yết kiêu [GEOGRAPHIC_DATA]"
type input "0"
type input "140.000"
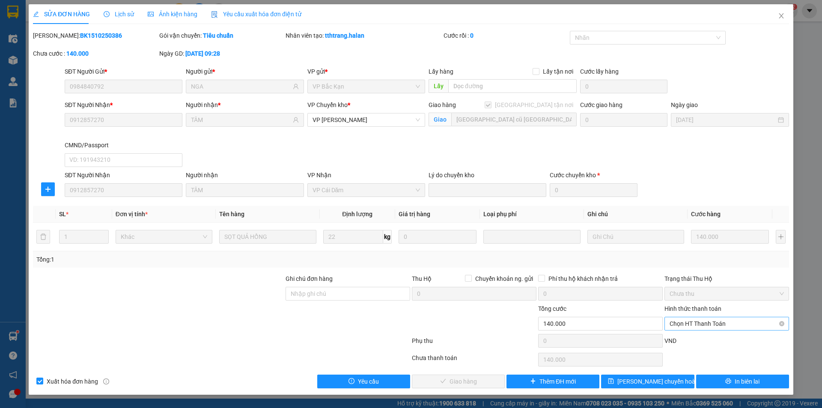
click at [397, 276] on span "Chọn HT Thanh Toán" at bounding box center [726, 323] width 114 height 13
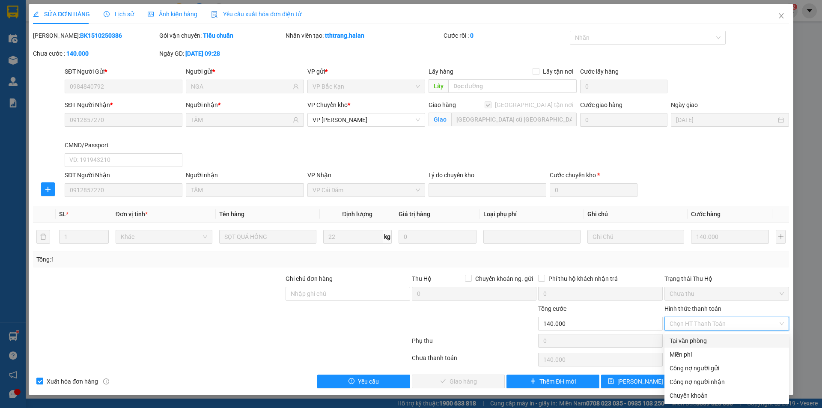
click at [397, 276] on div "Tại văn phòng" at bounding box center [726, 340] width 114 height 9
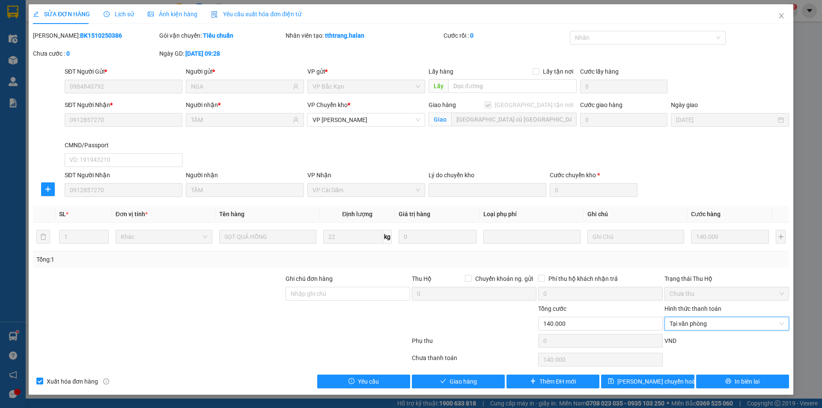
type input "0"
click at [397, 276] on span "Giao hàng" at bounding box center [462, 381] width 27 height 9
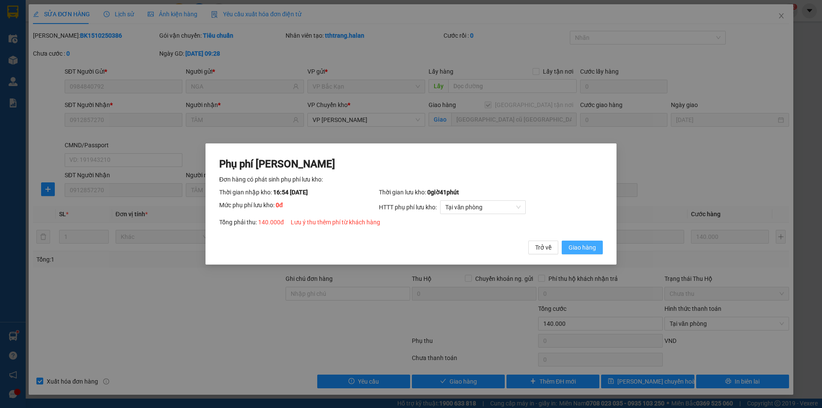
click at [397, 243] on span "Giao hàng" at bounding box center [581, 247] width 27 height 9
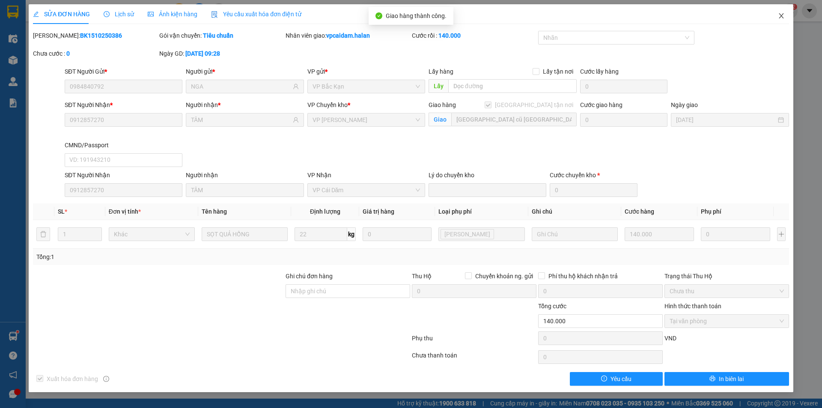
click at [397, 18] on icon "close" at bounding box center [781, 15] width 7 height 7
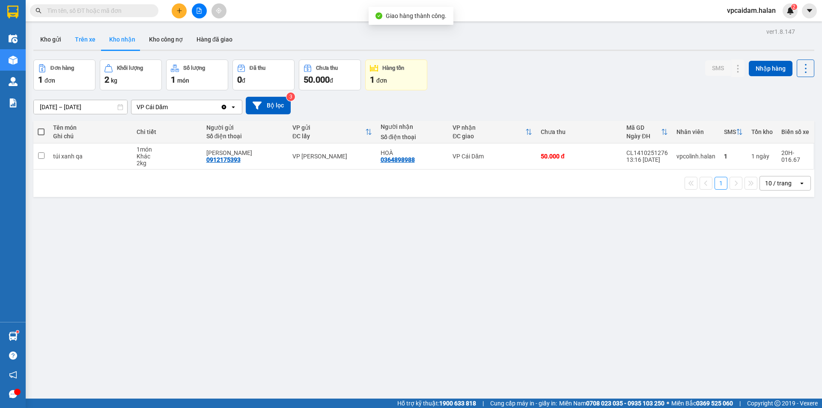
click at [83, 42] on button "Trên xe" at bounding box center [85, 39] width 34 height 21
type input "[DATE] – [DATE]"
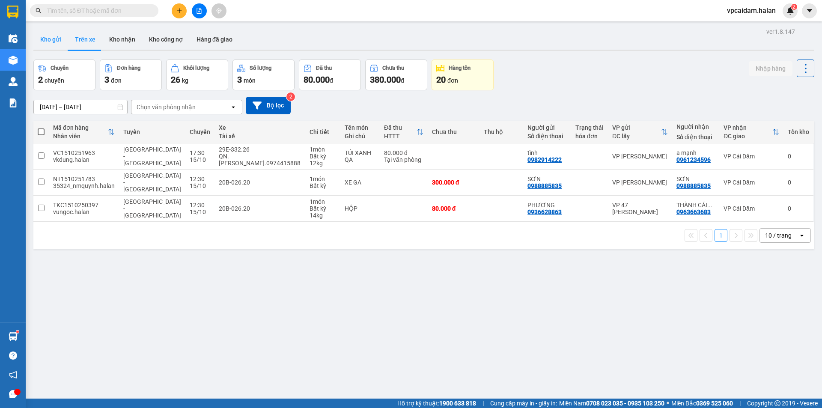
click at [54, 34] on button "Kho gửi" at bounding box center [50, 39] width 35 height 21
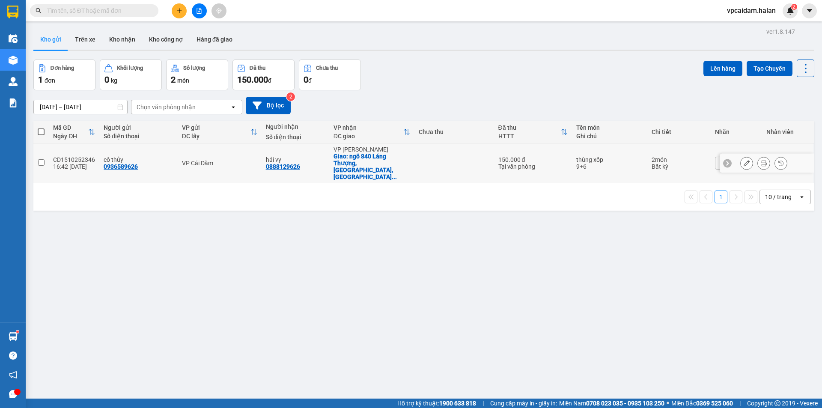
click at [45, 156] on td at bounding box center [40, 163] width 15 height 40
checkbox input "true"
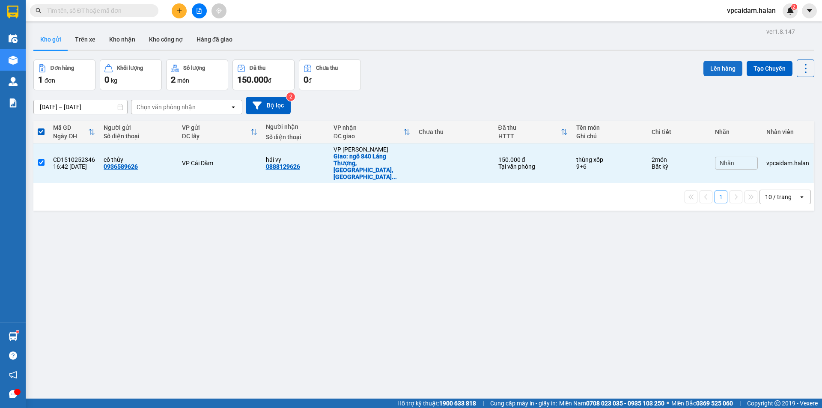
click at [397, 68] on button "Lên hàng" at bounding box center [722, 68] width 39 height 15
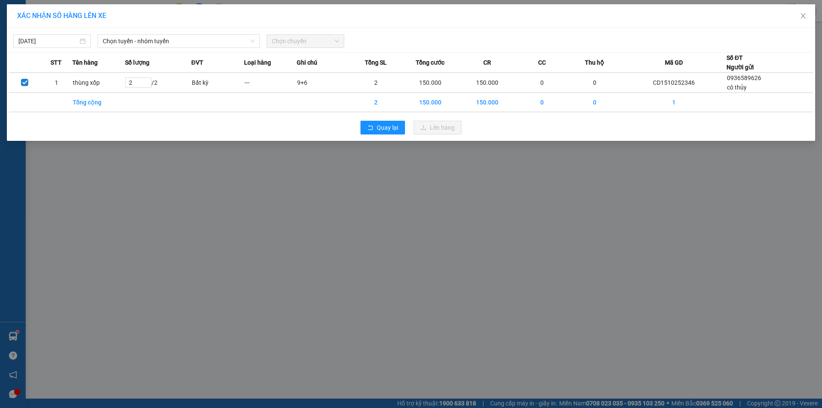
click at [320, 43] on span "Chọn chuyến" at bounding box center [305, 41] width 67 height 13
click at [234, 39] on span "Chọn tuyến - nhóm tuyến" at bounding box center [179, 41] width 152 height 13
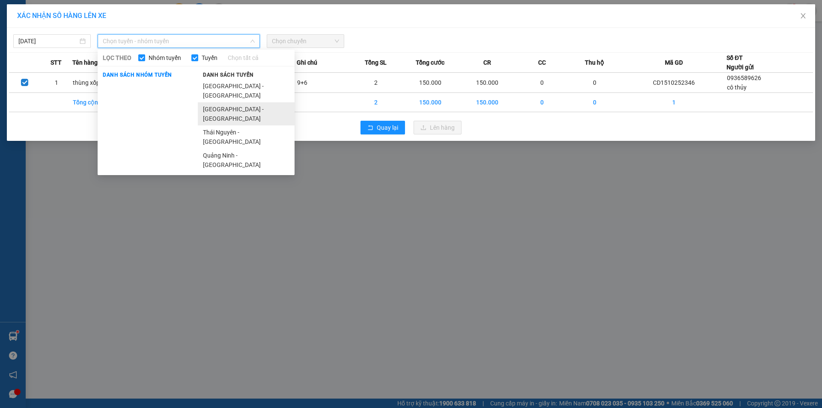
drag, startPoint x: 238, startPoint y: 99, endPoint x: 283, endPoint y: 53, distance: 64.5
click at [238, 102] on li "[GEOGRAPHIC_DATA] - [GEOGRAPHIC_DATA]" at bounding box center [246, 113] width 97 height 23
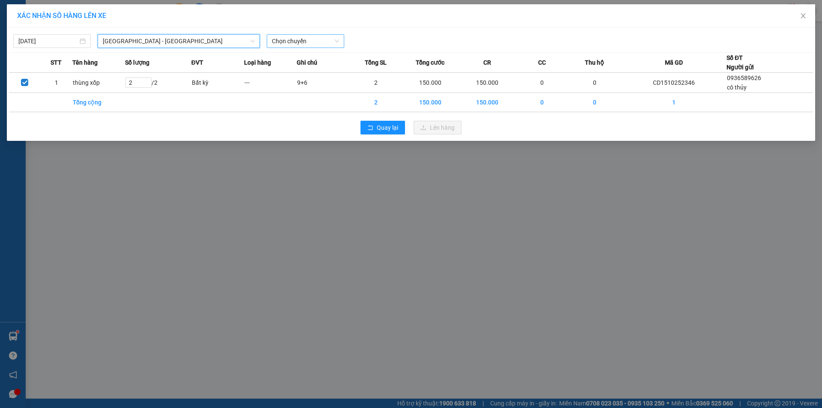
click at [297, 41] on span "Chọn chuyến" at bounding box center [305, 41] width 67 height 13
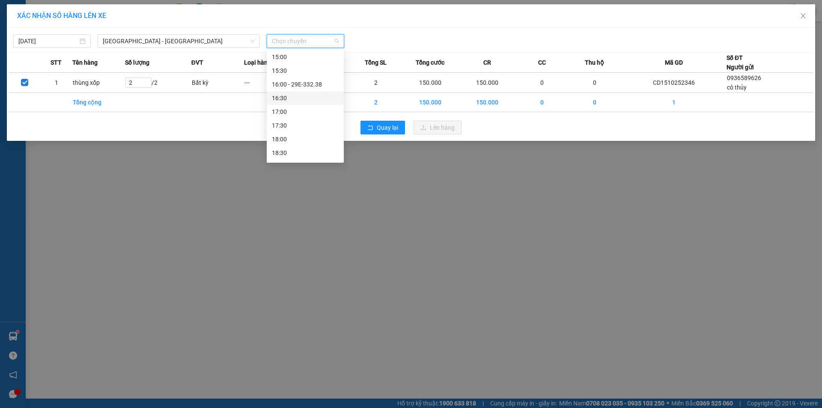
scroll to position [385, 0]
click at [287, 84] on div "18:00" at bounding box center [305, 83] width 67 height 9
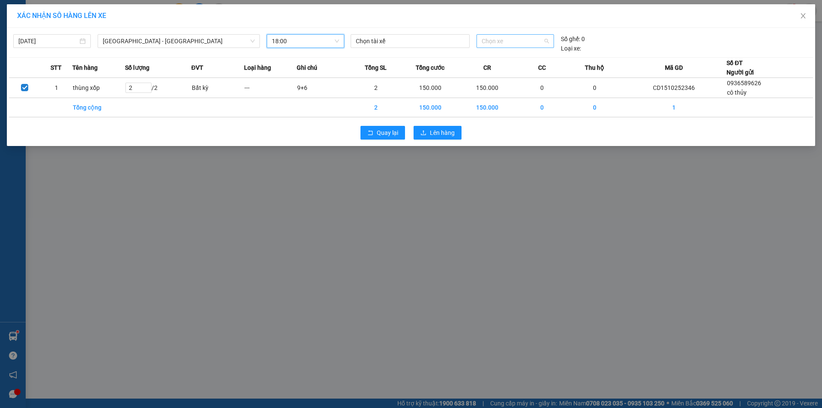
click at [397, 42] on span "Chọn xe" at bounding box center [515, 41] width 67 height 13
type input "6311"
click at [397, 57] on div "29E-363.11" at bounding box center [515, 58] width 67 height 9
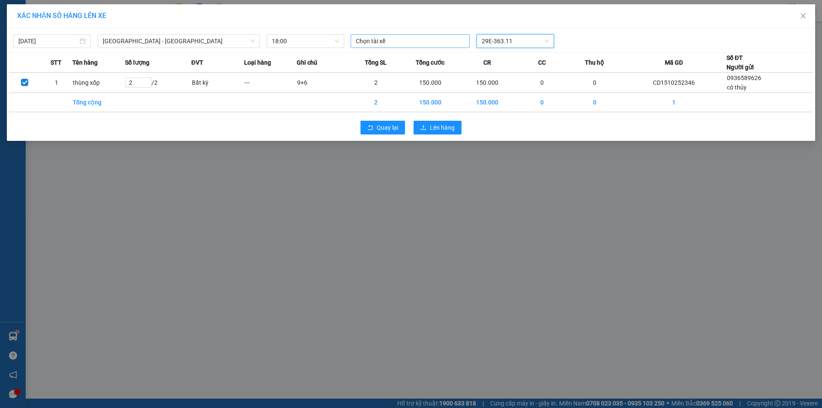
click at [373, 42] on div at bounding box center [410, 41] width 115 height 10
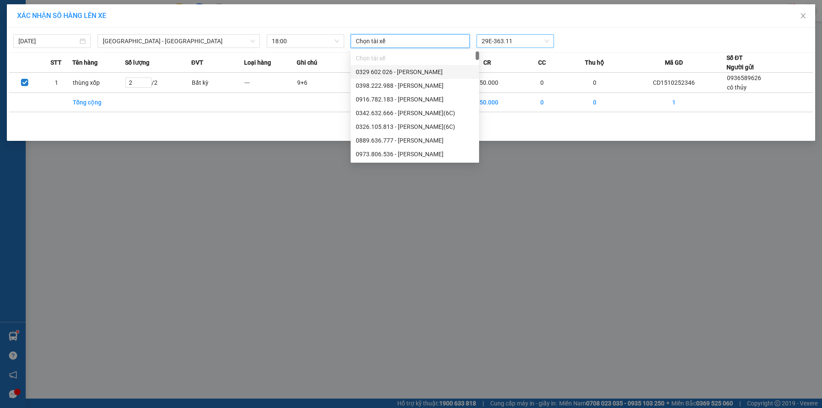
type input "d"
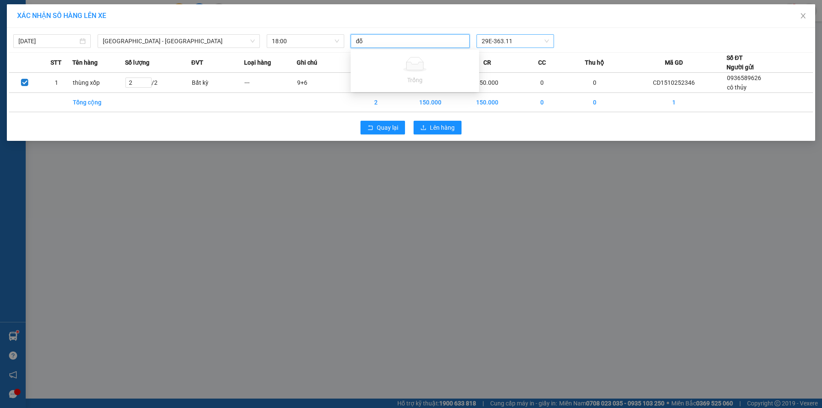
type input "đ"
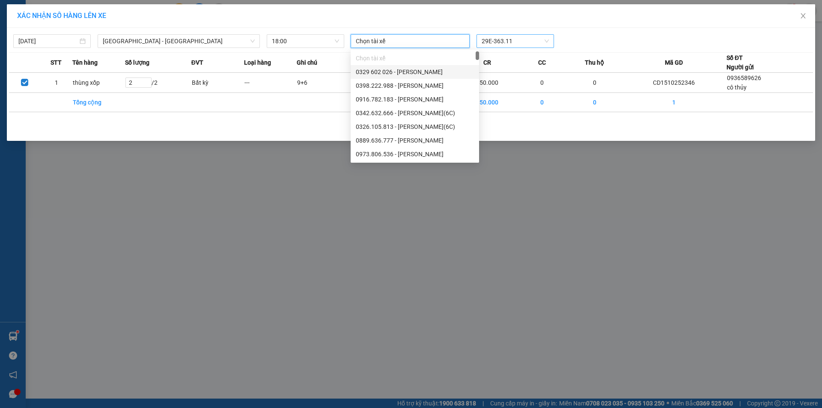
type input "d"
type input "đ"
click at [397, 113] on div "[DATE] [GEOGRAPHIC_DATA] - [GEOGRAPHIC_DATA] LỌC THEO Nhóm tuyến Tuyến Chọn tất…" at bounding box center [411, 84] width 808 height 113
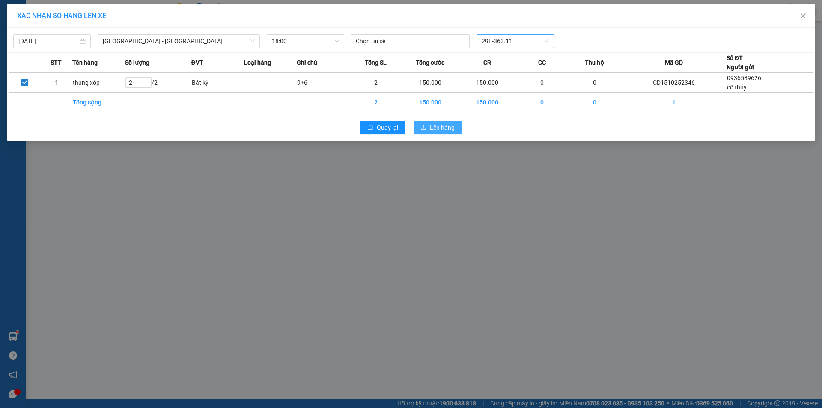
click at [397, 123] on span "Lên hàng" at bounding box center [442, 127] width 25 height 9
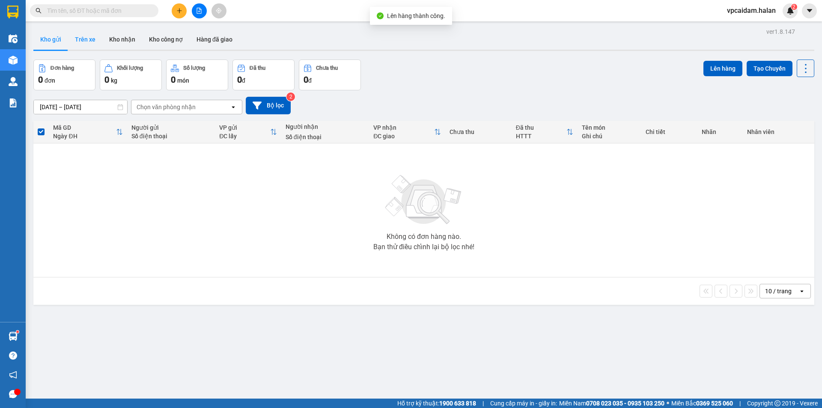
click at [92, 43] on button "Trên xe" at bounding box center [85, 39] width 34 height 21
